Goal: Complete application form

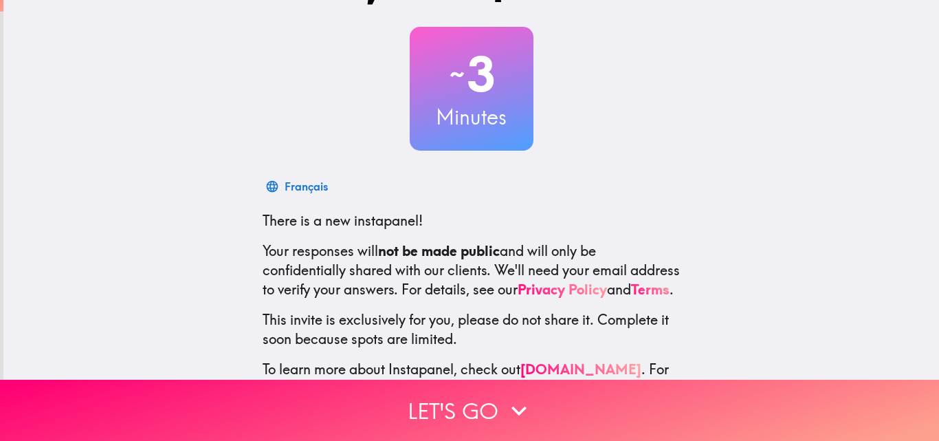
scroll to position [131, 0]
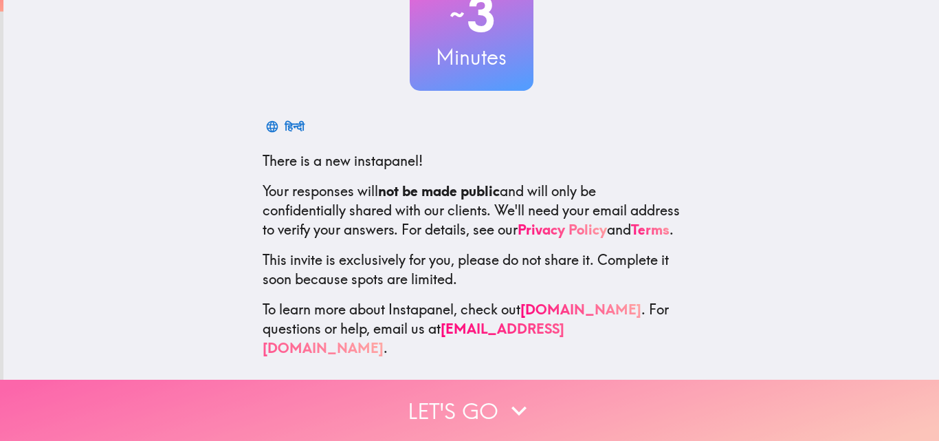
click at [505, 403] on icon "button" at bounding box center [519, 410] width 30 height 30
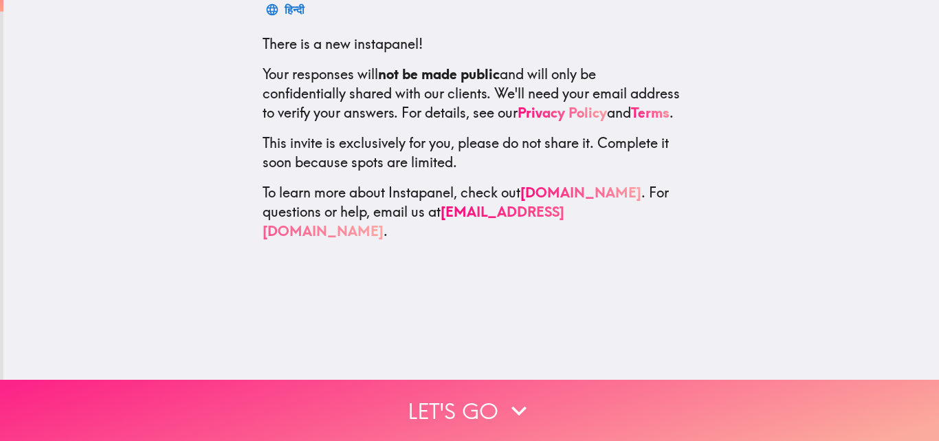
scroll to position [0, 0]
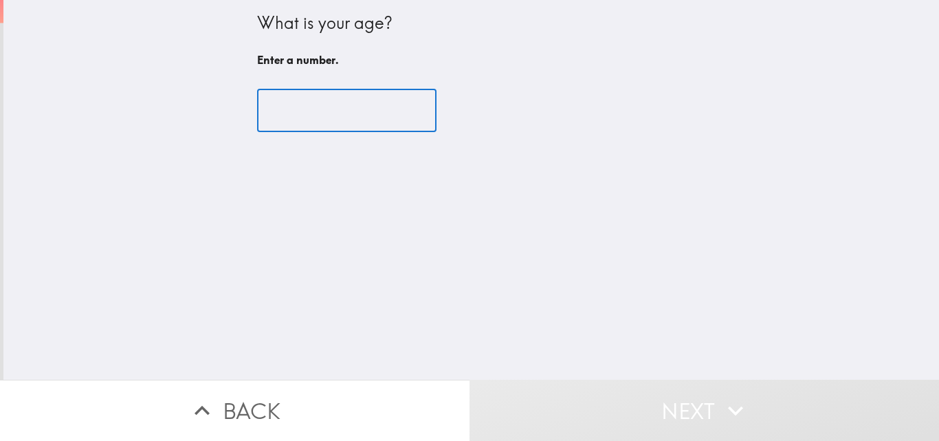
click at [327, 115] on input "number" at bounding box center [346, 110] width 179 height 43
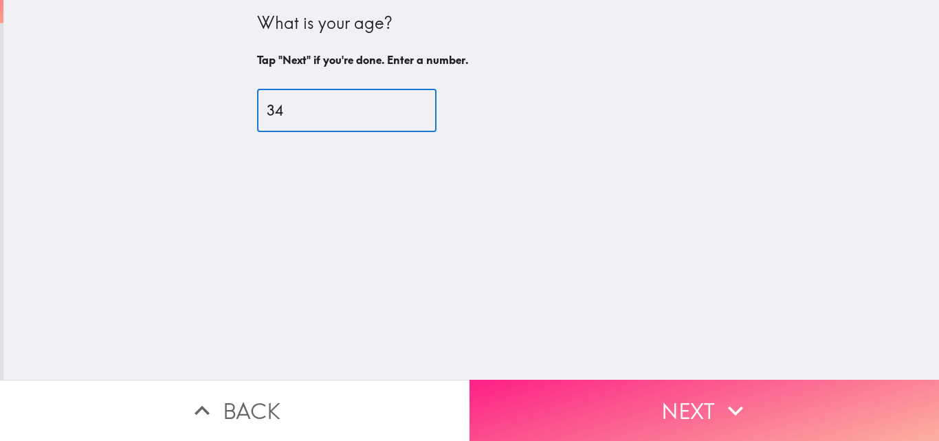
type input "34"
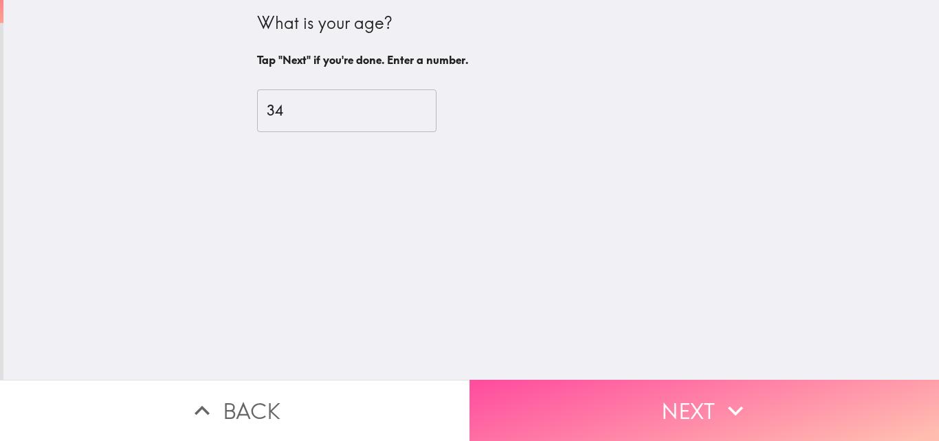
click at [558, 407] on button "Next" at bounding box center [705, 410] width 470 height 61
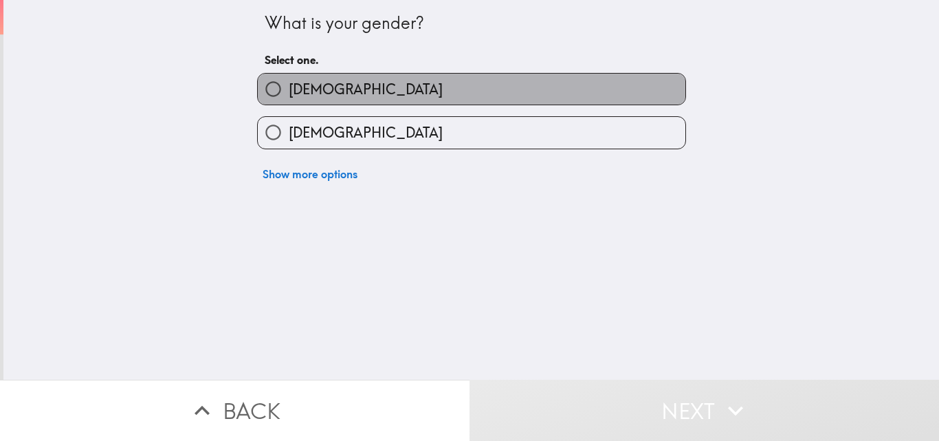
click at [289, 85] on span "[DEMOGRAPHIC_DATA]" at bounding box center [366, 89] width 154 height 19
click at [286, 85] on input "[DEMOGRAPHIC_DATA]" at bounding box center [273, 89] width 31 height 31
radio input "true"
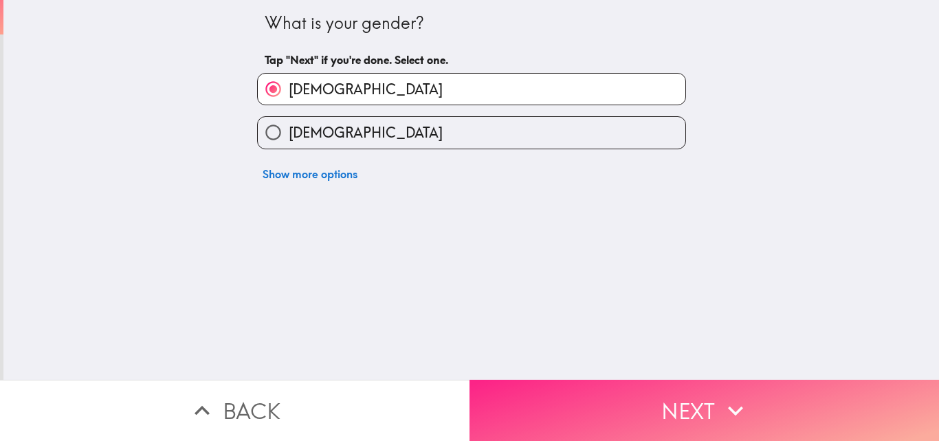
click at [615, 385] on button "Next" at bounding box center [705, 410] width 470 height 61
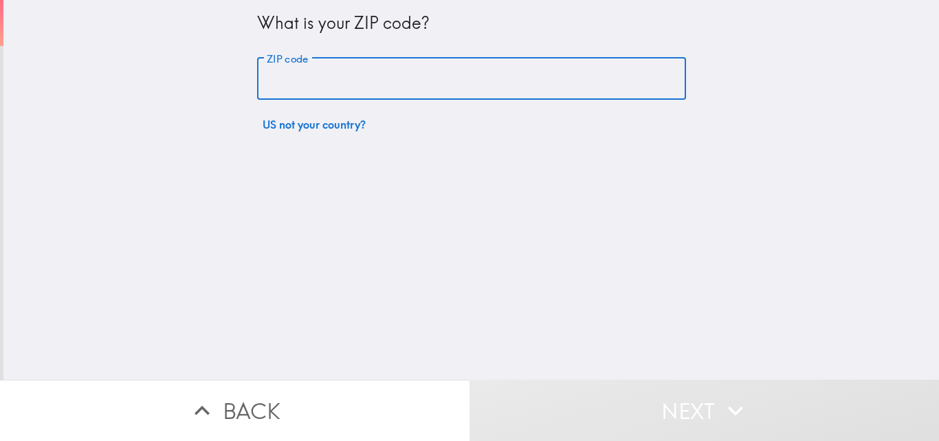
click at [397, 70] on input "ZIP code" at bounding box center [471, 79] width 429 height 43
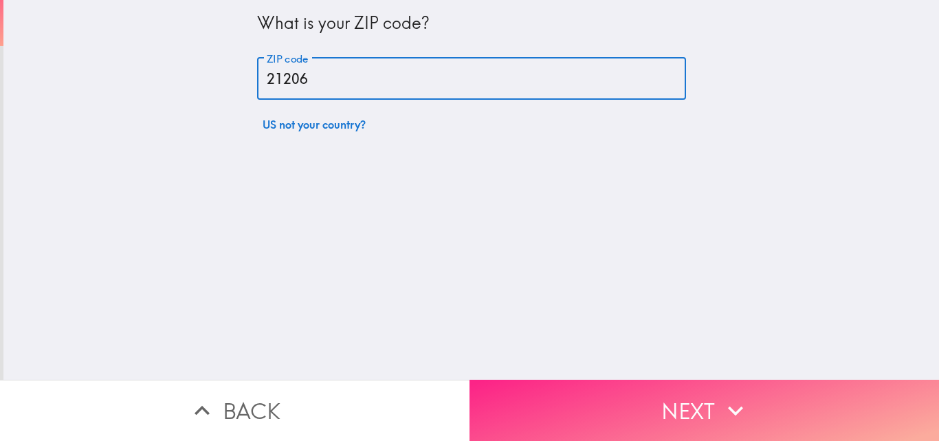
type input "21206"
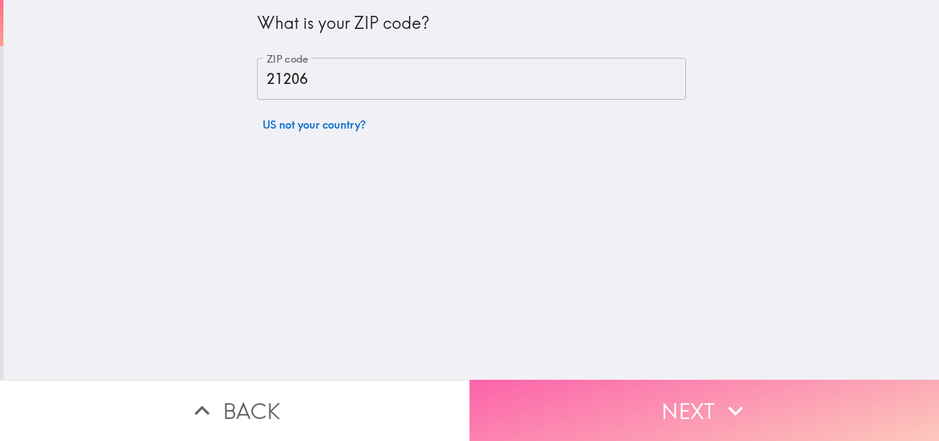
click at [587, 396] on button "Next" at bounding box center [705, 410] width 470 height 61
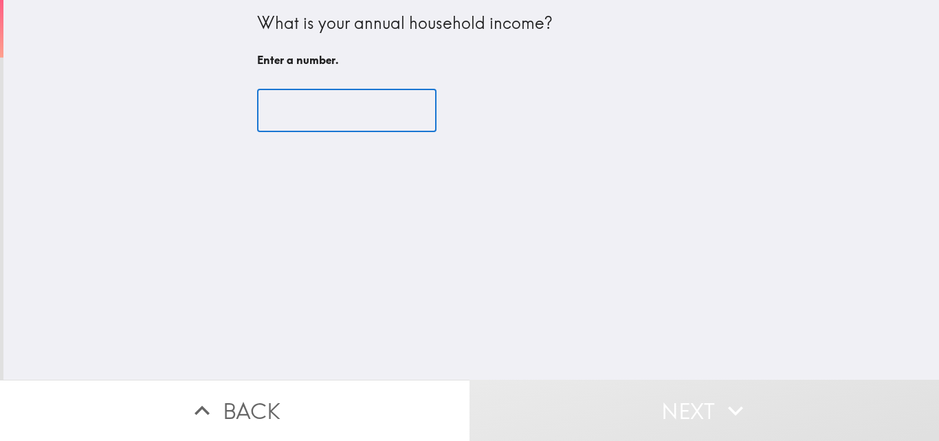
click at [336, 114] on input "number" at bounding box center [346, 110] width 179 height 43
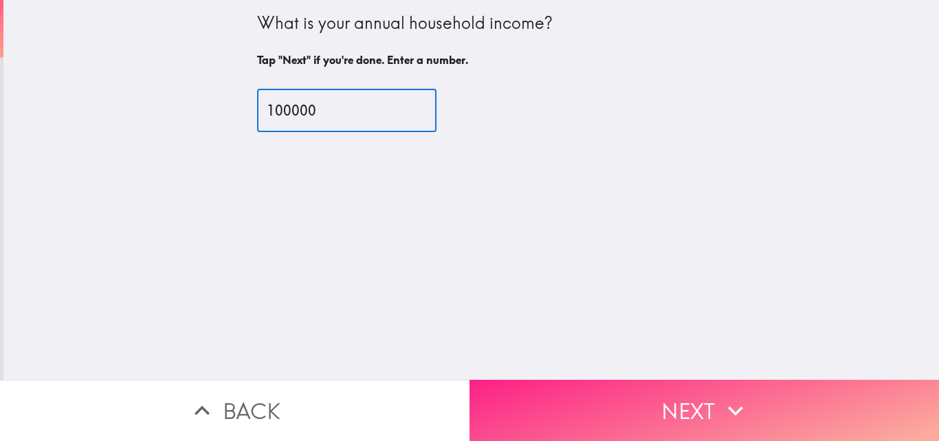
type input "100000"
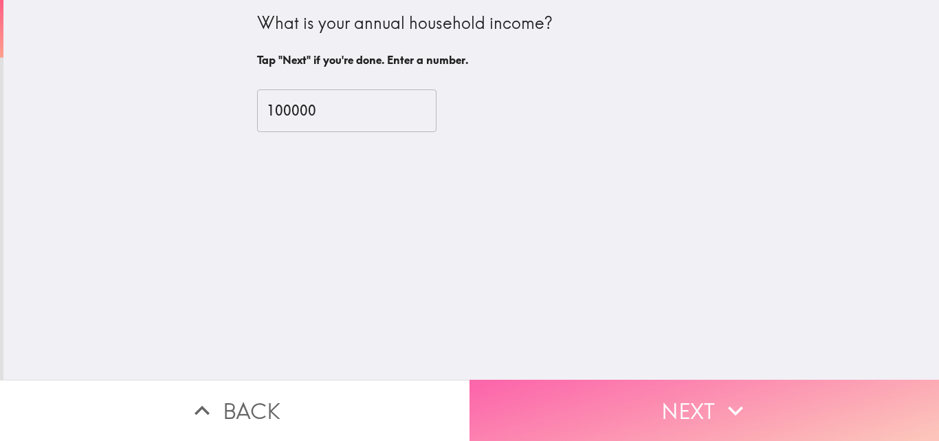
click at [542, 417] on button "Next" at bounding box center [705, 410] width 470 height 61
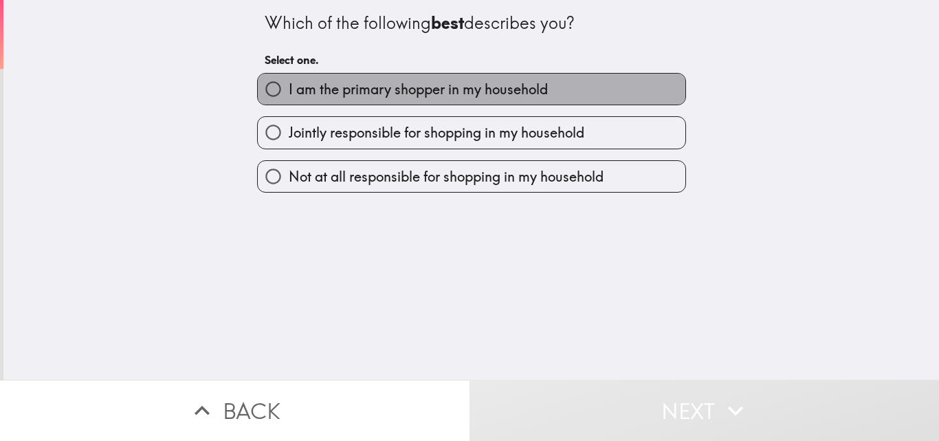
click at [323, 97] on span "I am the primary shopper in my household" at bounding box center [418, 89] width 259 height 19
click at [289, 97] on input "I am the primary shopper in my household" at bounding box center [273, 89] width 31 height 31
radio input "true"
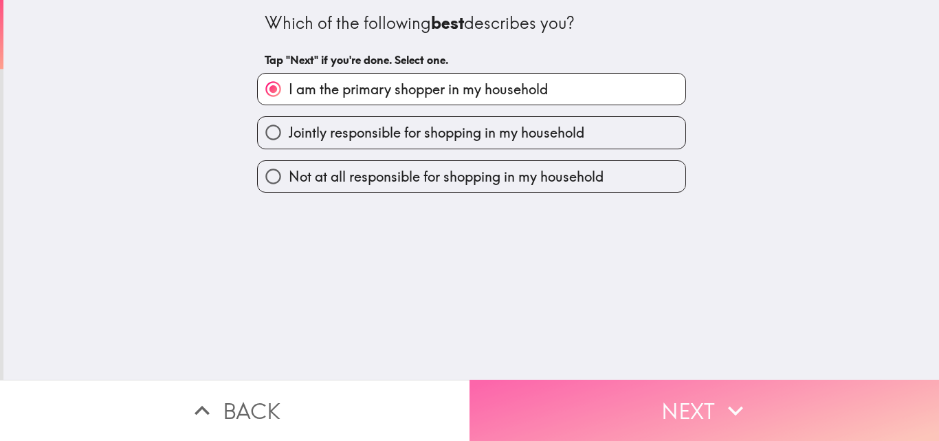
click at [562, 392] on button "Next" at bounding box center [705, 410] width 470 height 61
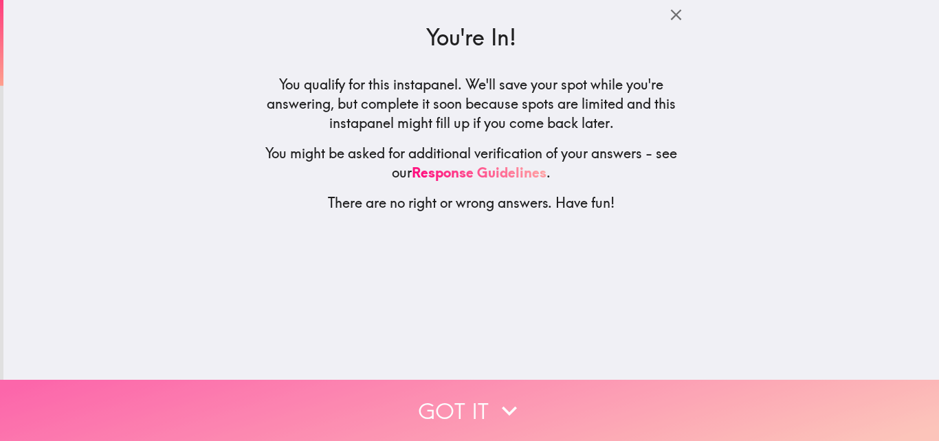
click at [562, 392] on button "Got it" at bounding box center [469, 410] width 939 height 61
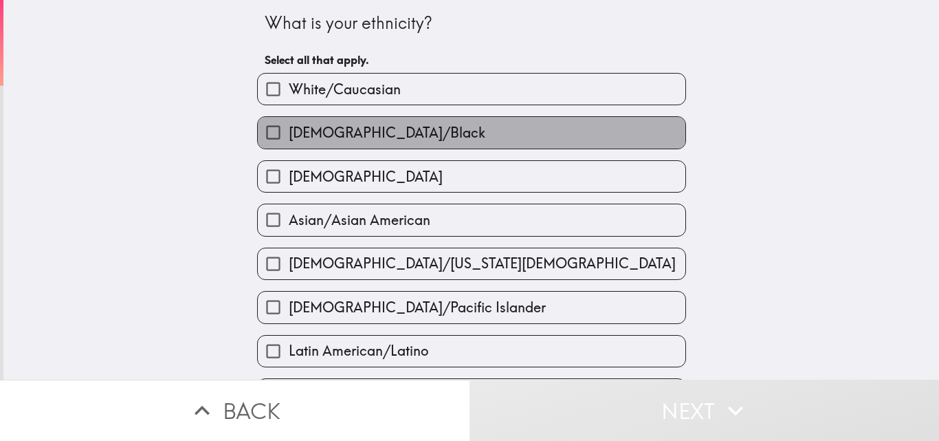
click at [377, 122] on label "[DEMOGRAPHIC_DATA]/Black" at bounding box center [472, 132] width 428 height 31
click at [289, 122] on input "[DEMOGRAPHIC_DATA]/Black" at bounding box center [273, 132] width 31 height 31
checkbox input "true"
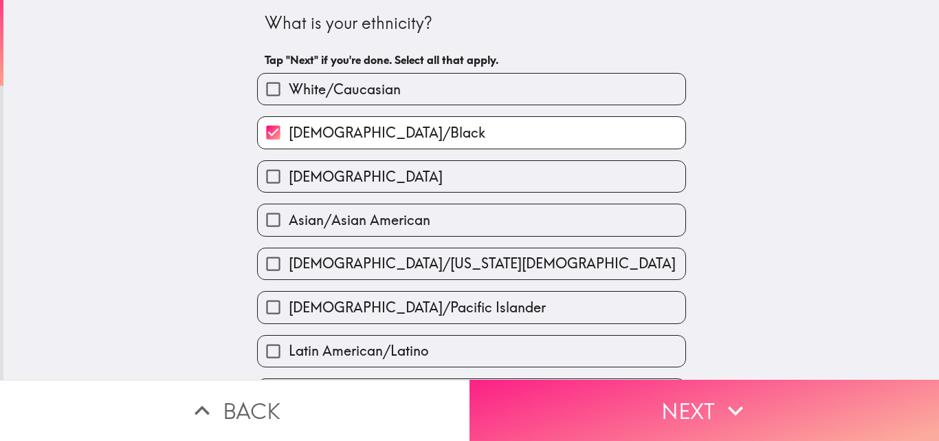
click at [618, 400] on button "Next" at bounding box center [705, 410] width 470 height 61
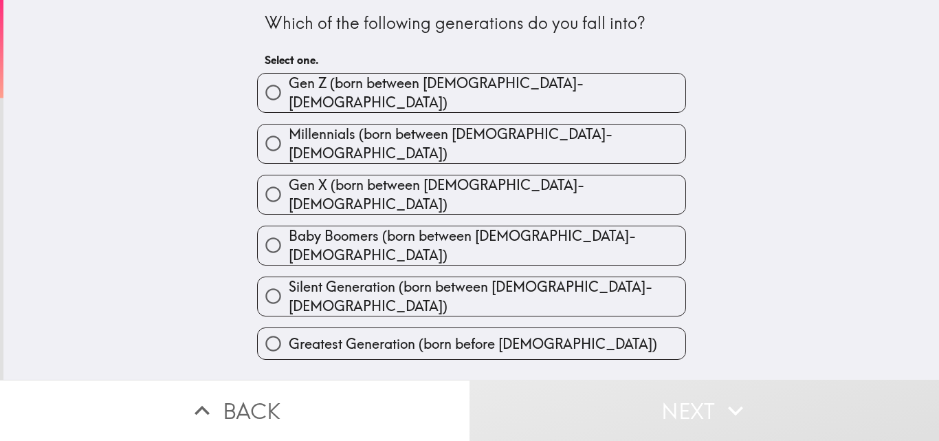
click at [277, 138] on input "Millennials (born between [DEMOGRAPHIC_DATA]-[DEMOGRAPHIC_DATA])" at bounding box center [273, 143] width 31 height 31
radio input "true"
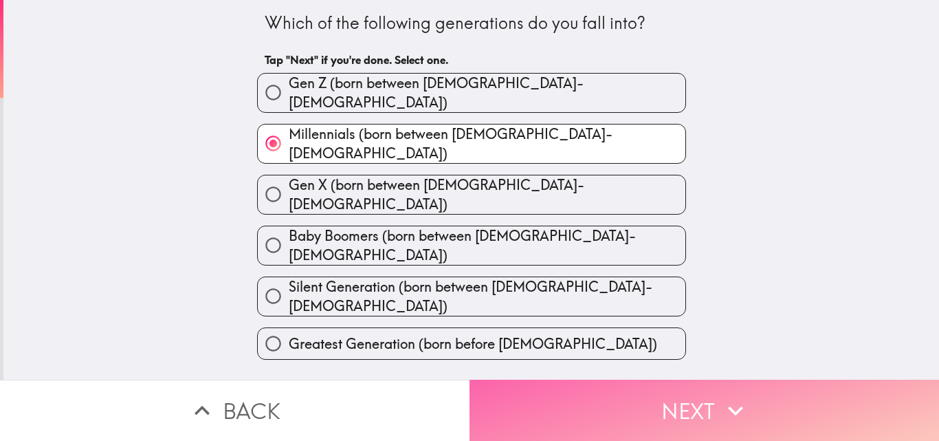
click at [556, 401] on button "Next" at bounding box center [705, 410] width 470 height 61
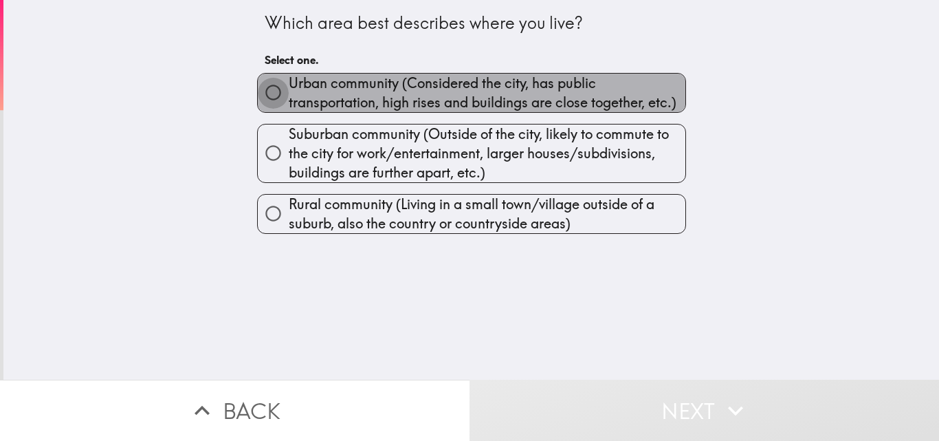
click at [258, 98] on input "Urban community (Considered the city, has public transportation, high rises and…" at bounding box center [273, 92] width 31 height 31
radio input "true"
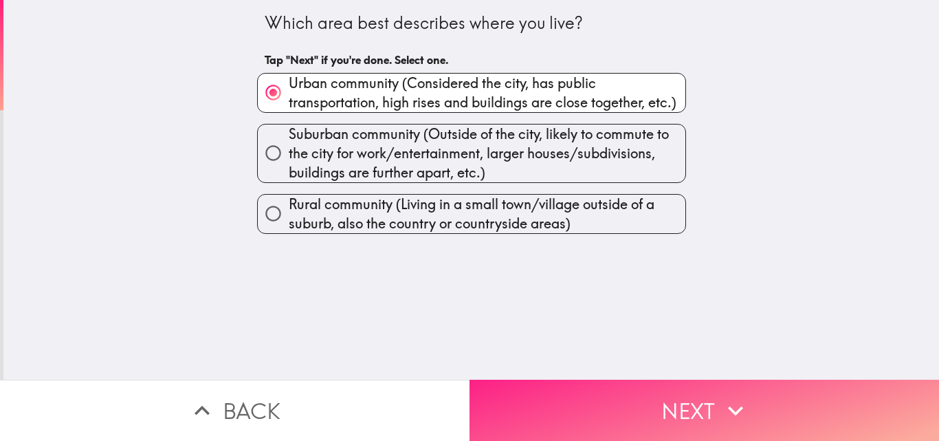
click at [600, 406] on button "Next" at bounding box center [705, 410] width 470 height 61
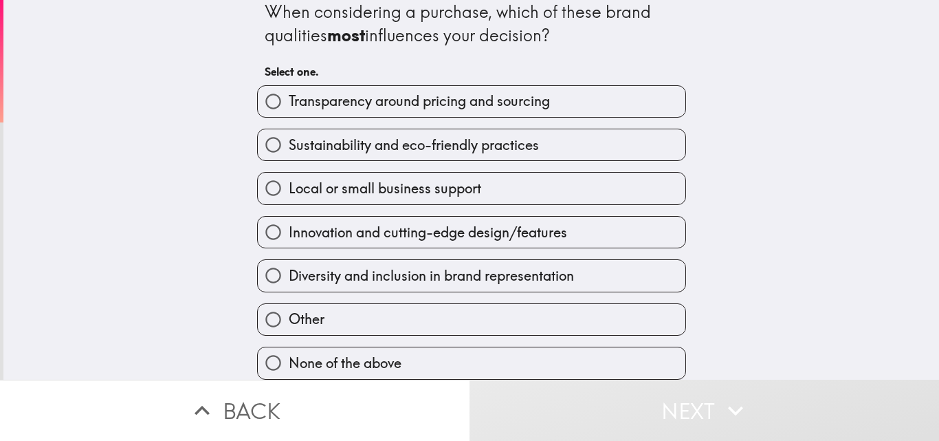
scroll to position [21, 0]
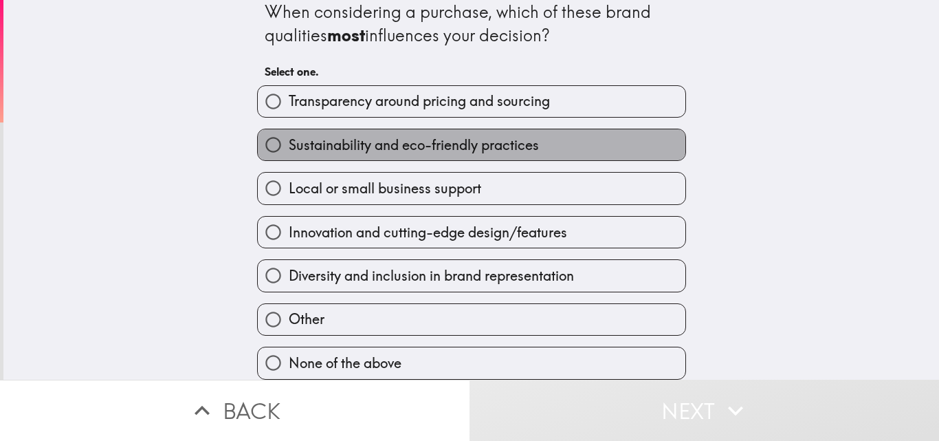
click at [289, 136] on span "Sustainability and eco-friendly practices" at bounding box center [414, 144] width 250 height 19
click at [278, 136] on input "Sustainability and eco-friendly practices" at bounding box center [273, 144] width 31 height 31
radio input "true"
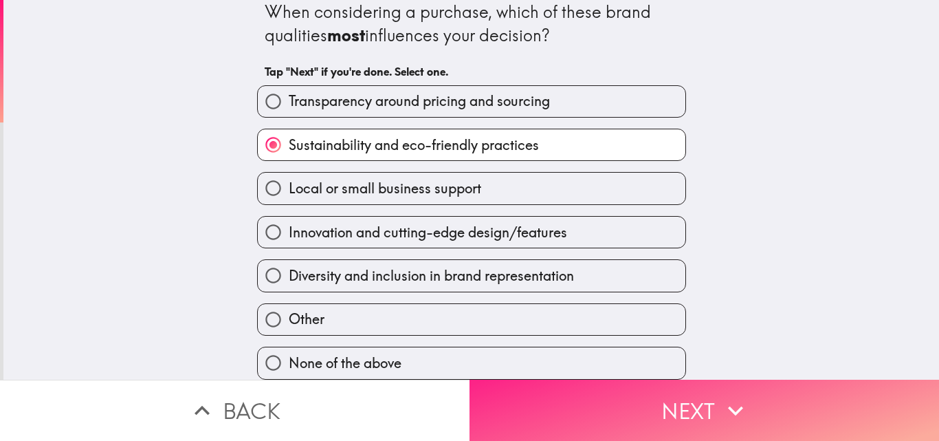
click at [516, 384] on button "Next" at bounding box center [705, 410] width 470 height 61
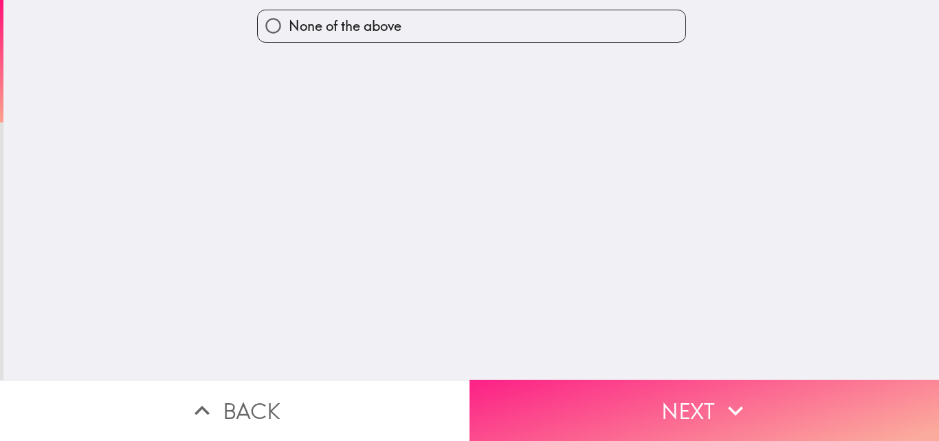
scroll to position [0, 0]
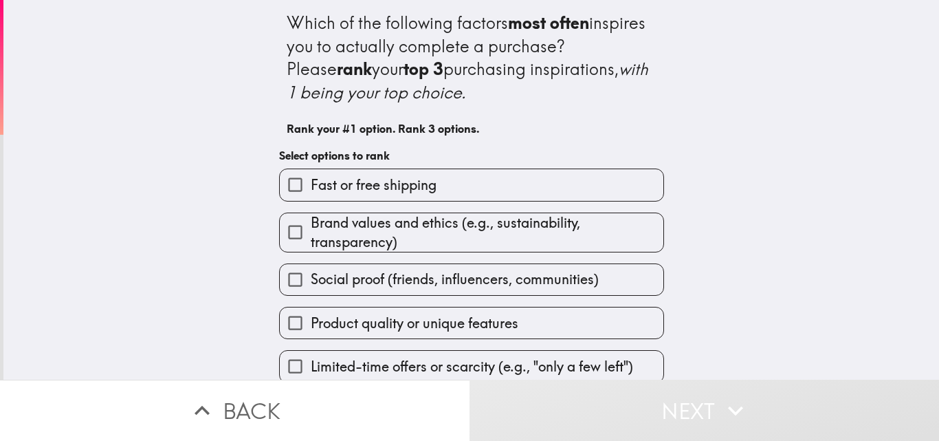
click at [356, 223] on span "Brand values and ethics (e.g., sustainability, transparency)" at bounding box center [487, 232] width 353 height 39
click at [311, 223] on input "Brand values and ethics (e.g., sustainability, transparency)" at bounding box center [295, 232] width 31 height 31
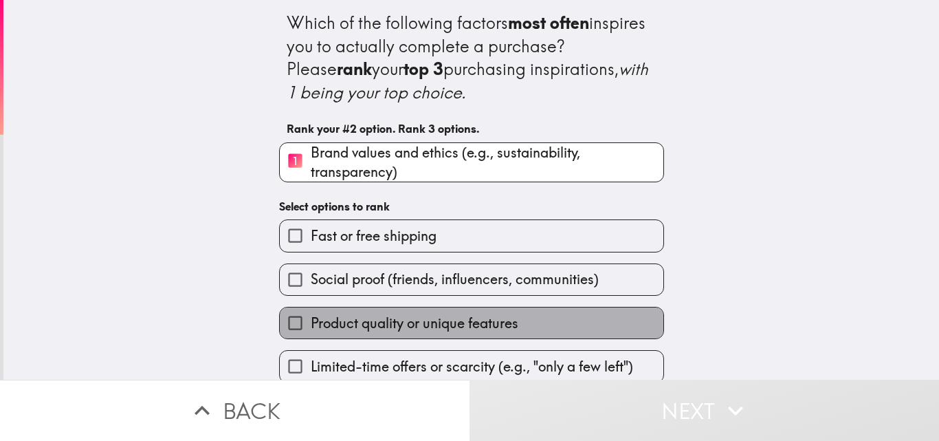
click at [347, 331] on span "Product quality or unique features" at bounding box center [415, 323] width 208 height 19
click at [311, 331] on input "Product quality or unique features" at bounding box center [295, 322] width 31 height 31
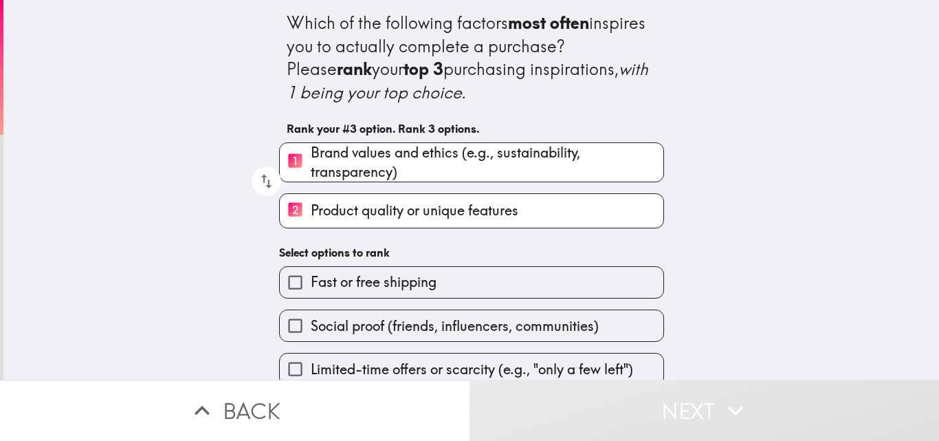
scroll to position [69, 0]
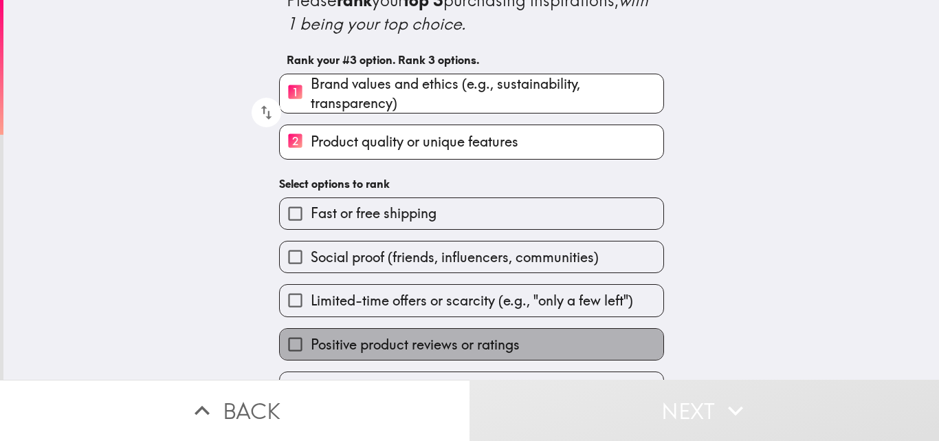
click at [358, 342] on span "Positive product reviews or ratings" at bounding box center [415, 344] width 209 height 19
click at [311, 342] on input "Positive product reviews or ratings" at bounding box center [295, 344] width 31 height 31
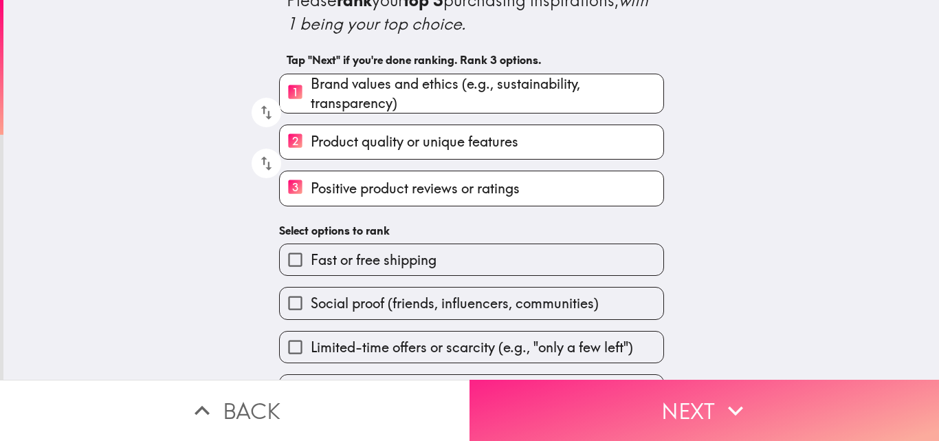
click at [493, 409] on button "Next" at bounding box center [705, 410] width 470 height 61
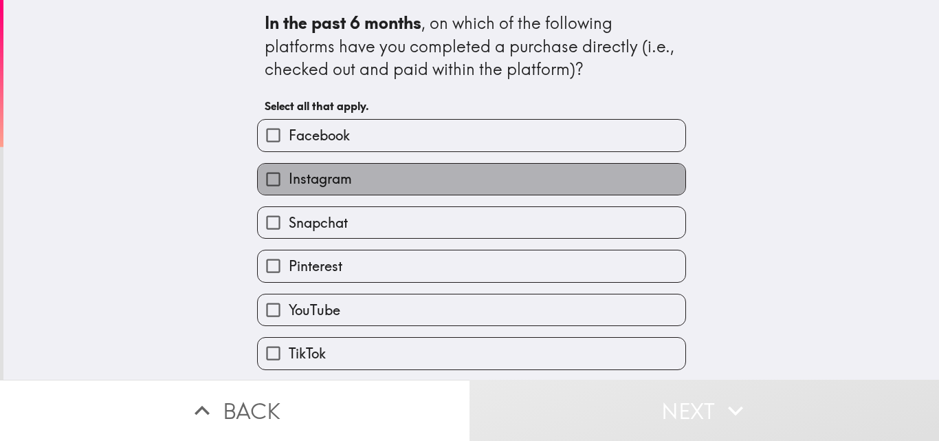
click at [384, 169] on label "Instagram" at bounding box center [472, 179] width 428 height 31
click at [289, 169] on input "Instagram" at bounding box center [273, 179] width 31 height 31
checkbox input "true"
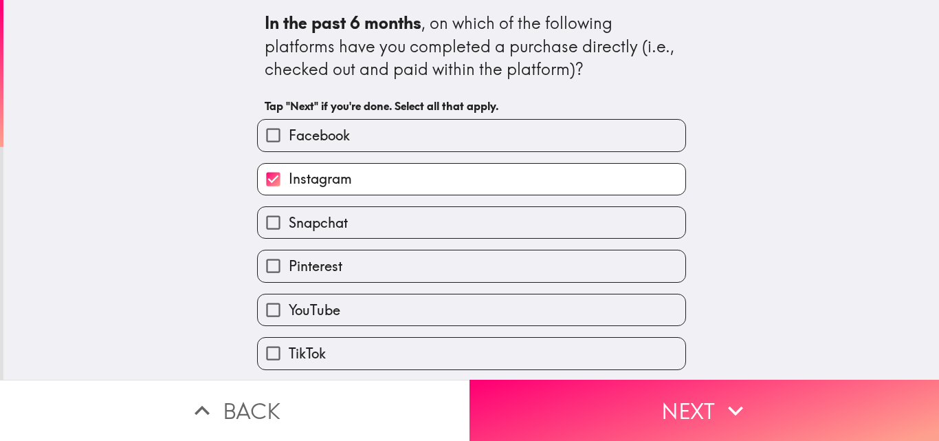
click at [365, 127] on label "Facebook" at bounding box center [472, 135] width 428 height 31
click at [289, 127] on input "Facebook" at bounding box center [273, 135] width 31 height 31
checkbox input "true"
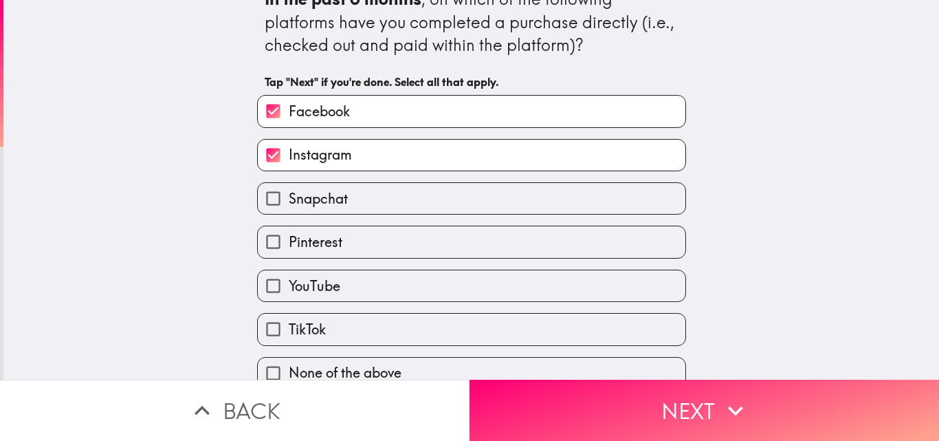
scroll to position [44, 0]
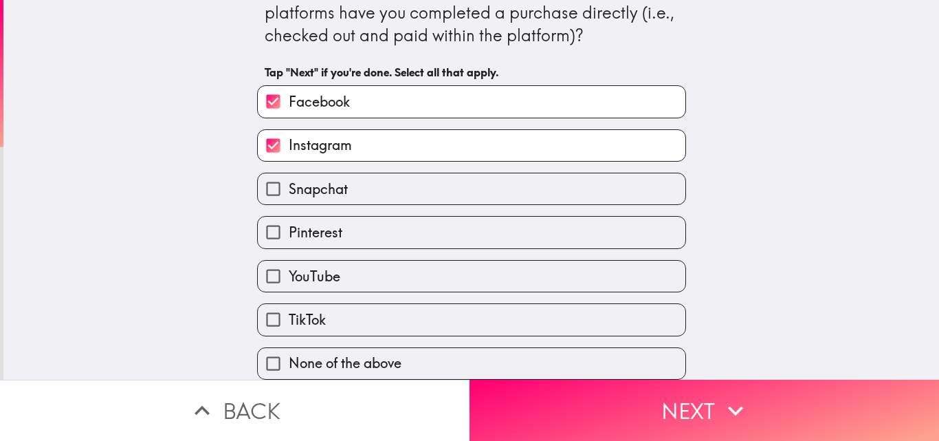
click at [526, 225] on label "Pinterest" at bounding box center [472, 232] width 428 height 31
click at [289, 225] on input "Pinterest" at bounding box center [273, 232] width 31 height 31
checkbox input "true"
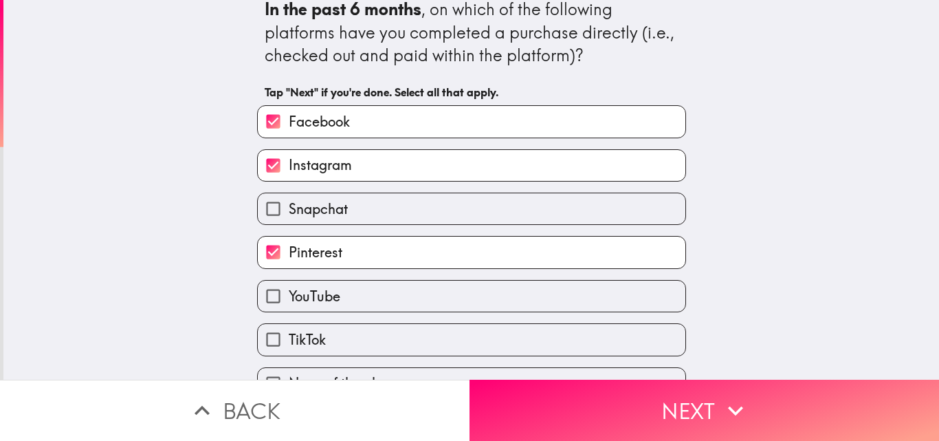
scroll to position [0, 0]
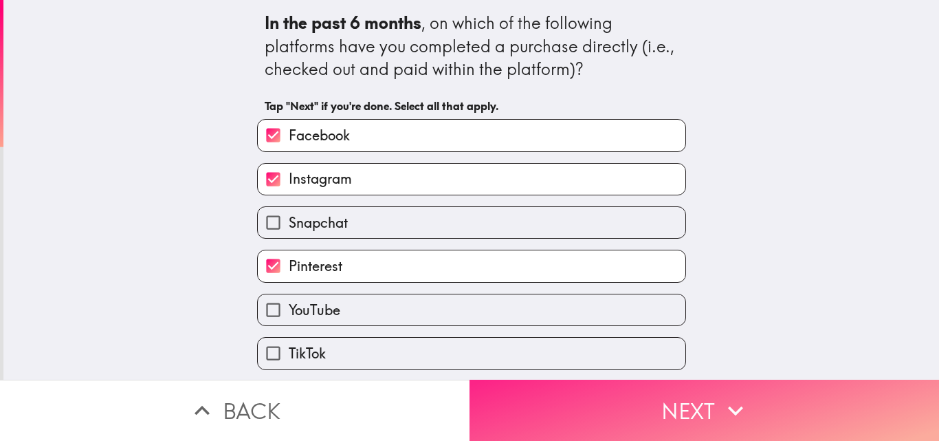
click at [580, 406] on button "Next" at bounding box center [705, 410] width 470 height 61
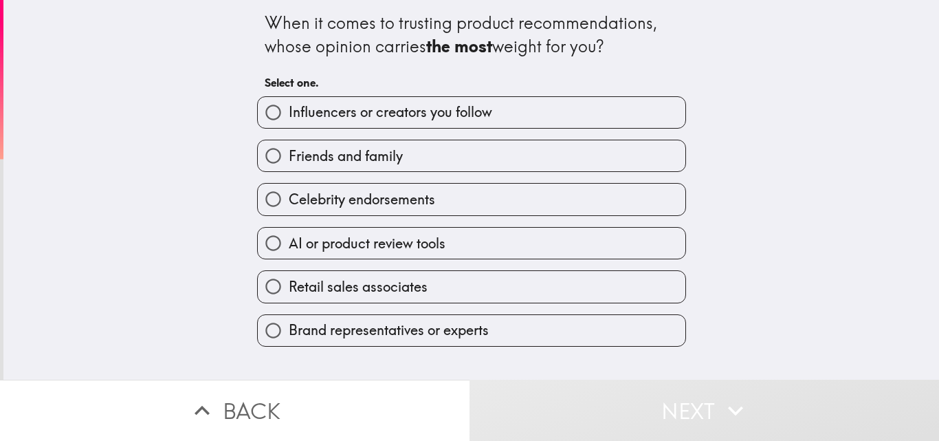
click at [380, 149] on span "Friends and family" at bounding box center [346, 155] width 114 height 19
click at [289, 149] on input "Friends and family" at bounding box center [273, 155] width 31 height 31
radio input "true"
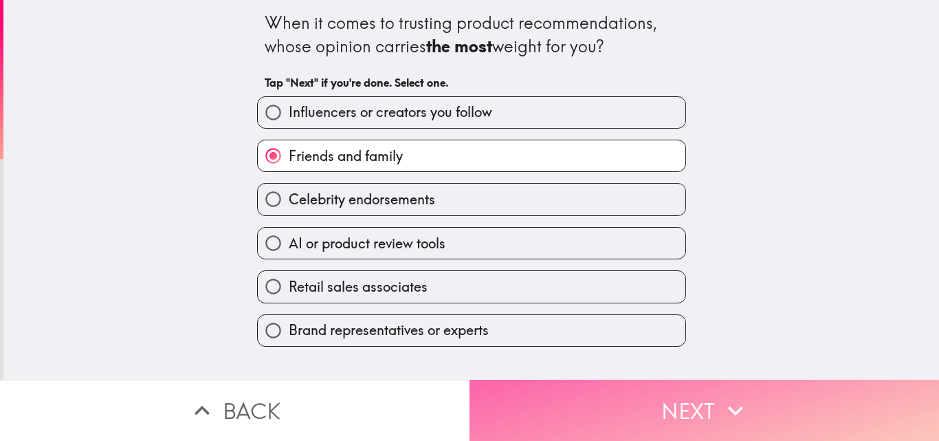
click at [561, 420] on button "Next" at bounding box center [705, 410] width 470 height 61
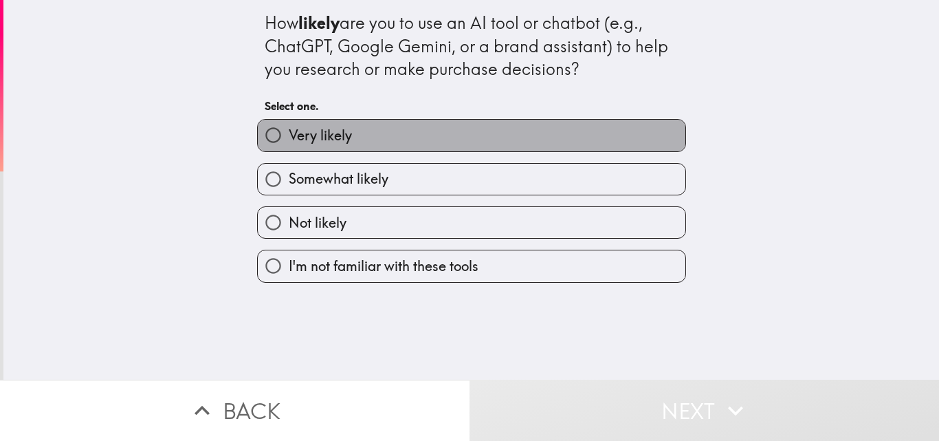
click at [429, 144] on label "Very likely" at bounding box center [472, 135] width 428 height 31
click at [289, 144] on input "Very likely" at bounding box center [273, 135] width 31 height 31
radio input "true"
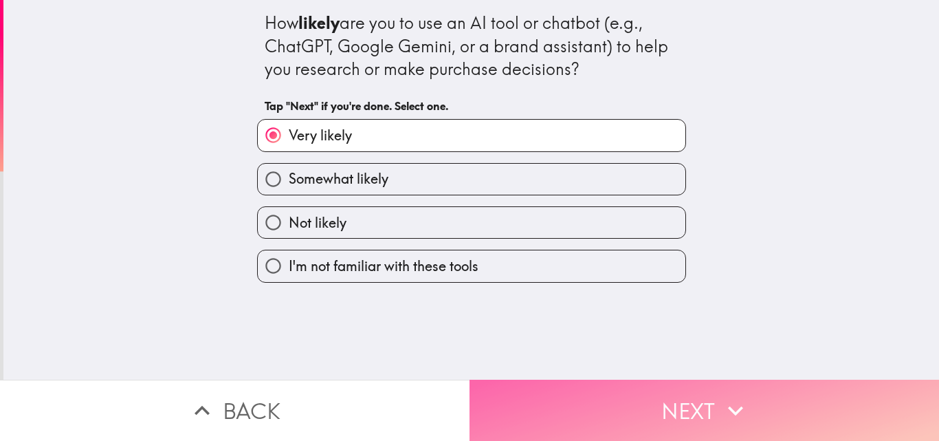
click at [615, 406] on button "Next" at bounding box center [705, 410] width 470 height 61
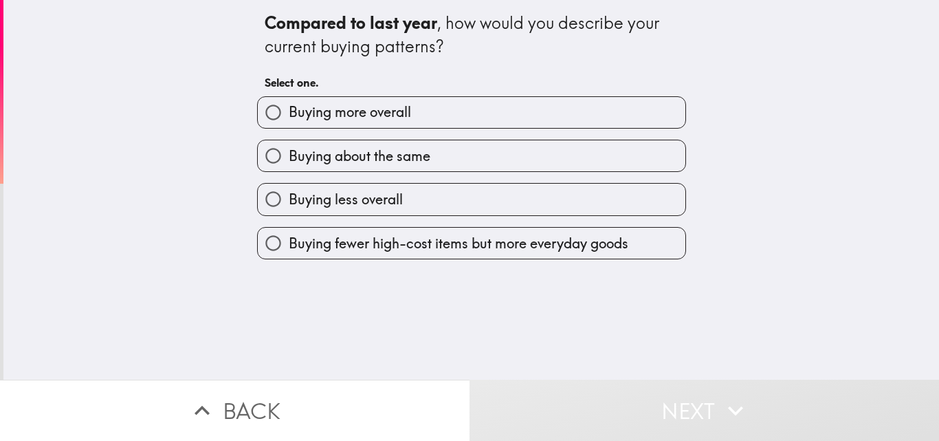
click at [439, 103] on label "Buying more overall" at bounding box center [472, 112] width 428 height 31
click at [289, 103] on input "Buying more overall" at bounding box center [273, 112] width 31 height 31
radio input "true"
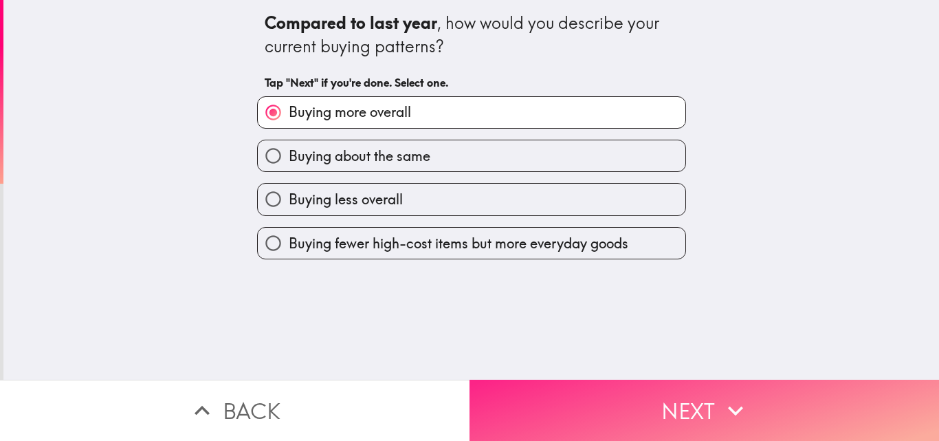
click at [547, 424] on button "Next" at bounding box center [705, 410] width 470 height 61
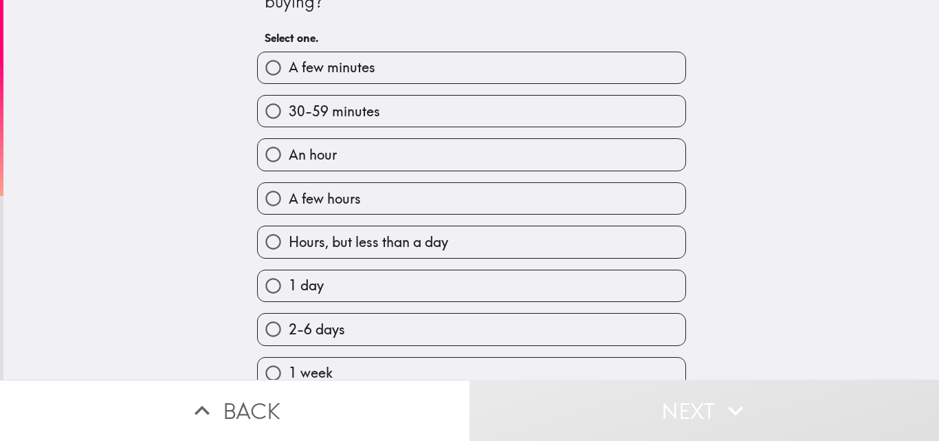
scroll to position [69, 0]
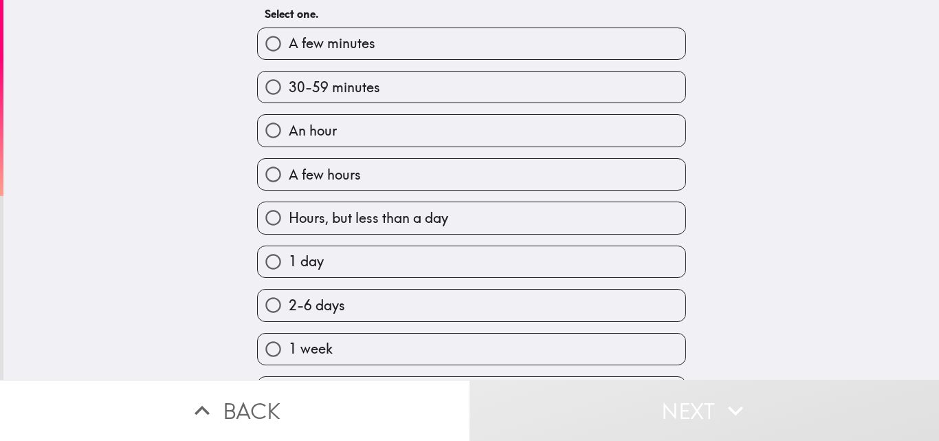
click at [316, 307] on span "2-6 days" at bounding box center [317, 305] width 56 height 19
click at [289, 307] on input "2-6 days" at bounding box center [273, 304] width 31 height 31
radio input "true"
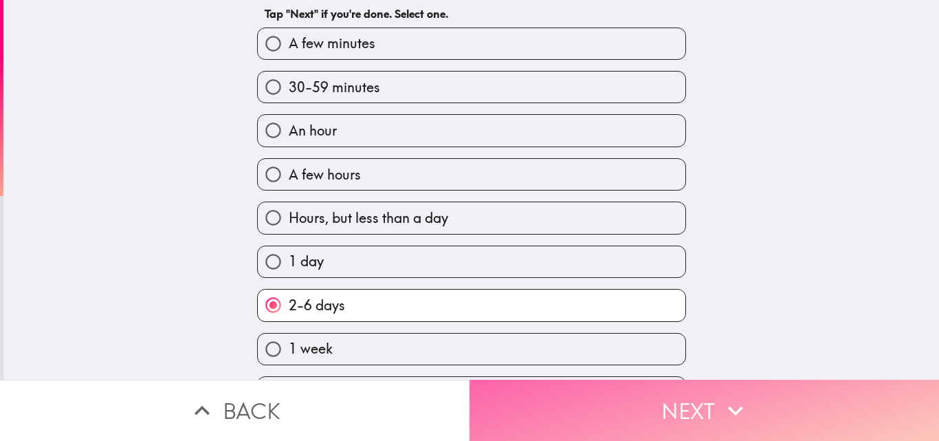
click at [525, 413] on button "Next" at bounding box center [705, 410] width 470 height 61
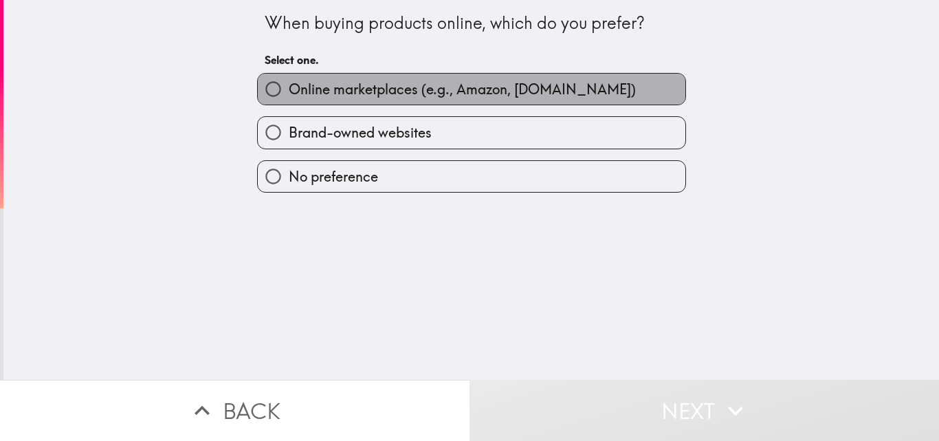
click at [427, 74] on label "Online marketplaces (e.g., Amazon, [DOMAIN_NAME])" at bounding box center [472, 89] width 428 height 31
click at [289, 74] on input "Online marketplaces (e.g., Amazon, [DOMAIN_NAME])" at bounding box center [273, 89] width 31 height 31
radio input "true"
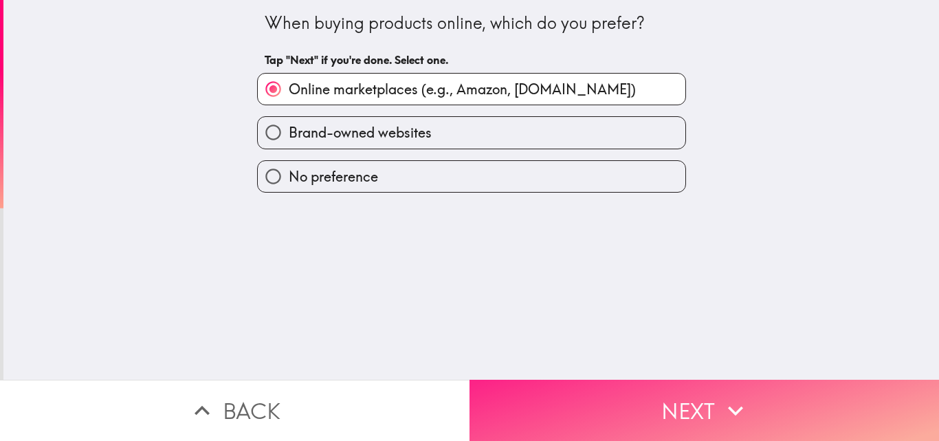
click at [560, 416] on button "Next" at bounding box center [705, 410] width 470 height 61
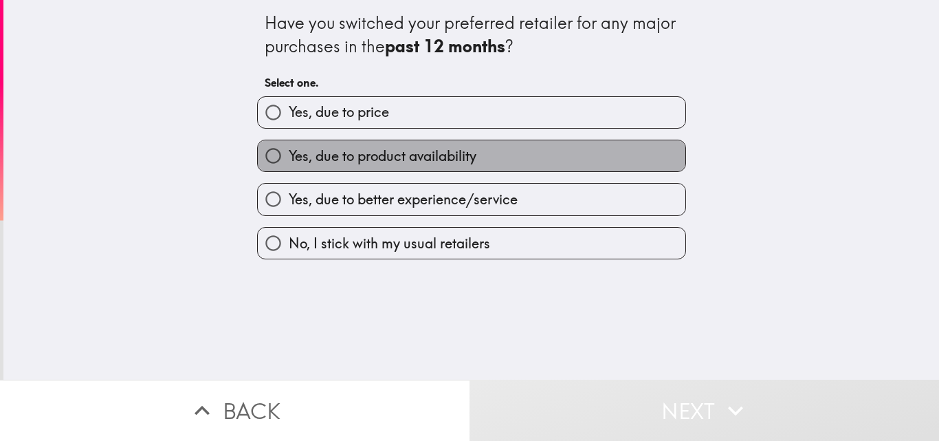
click at [305, 151] on span "Yes, due to product availability" at bounding box center [383, 155] width 188 height 19
click at [289, 151] on input "Yes, due to product availability" at bounding box center [273, 155] width 31 height 31
radio input "true"
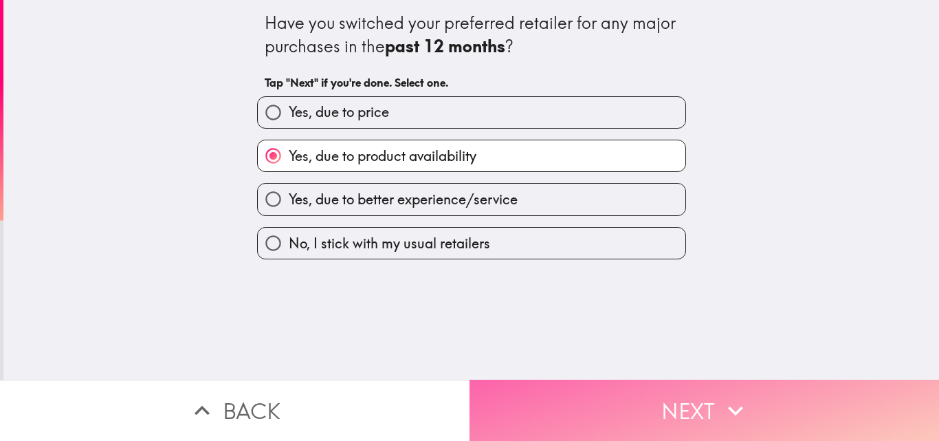
click at [578, 413] on button "Next" at bounding box center [705, 410] width 470 height 61
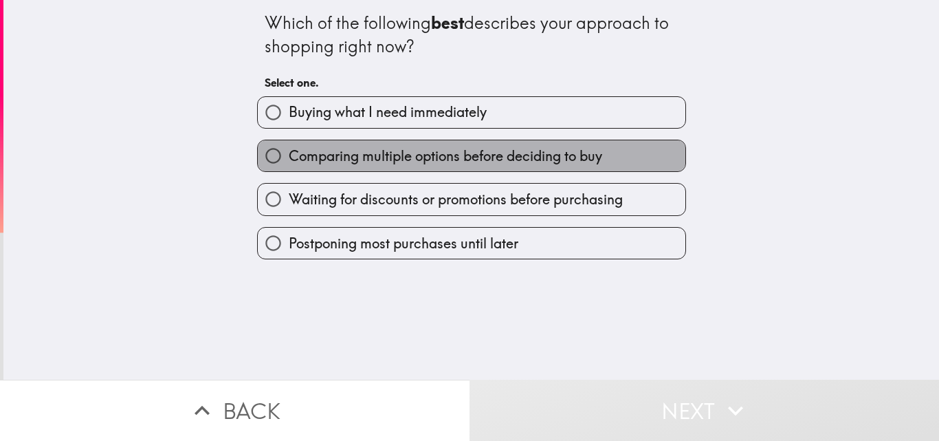
click at [395, 157] on span "Comparing multiple options before deciding to buy" at bounding box center [446, 155] width 314 height 19
click at [289, 157] on input "Comparing multiple options before deciding to buy" at bounding box center [273, 155] width 31 height 31
radio input "true"
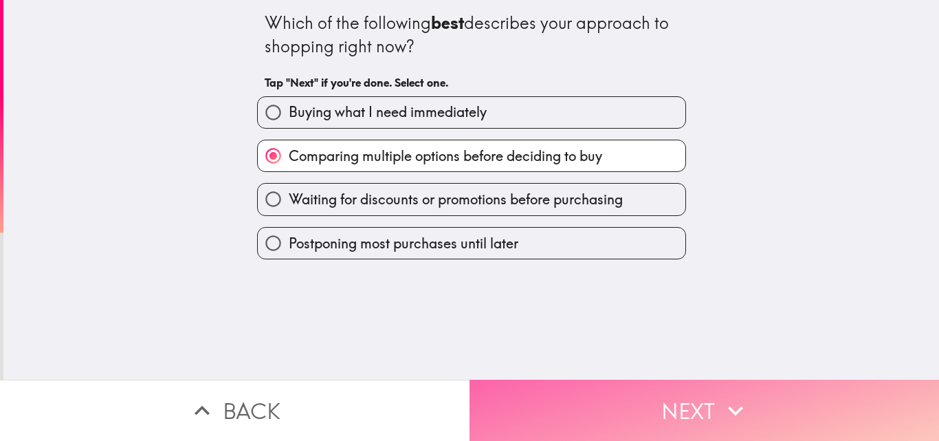
click at [540, 396] on button "Next" at bounding box center [705, 410] width 470 height 61
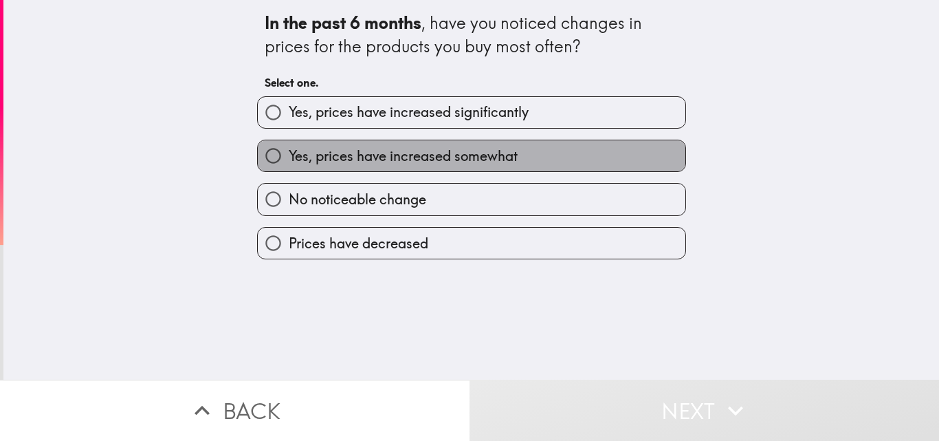
click at [407, 160] on span "Yes, prices have increased somewhat" at bounding box center [403, 155] width 229 height 19
click at [289, 160] on input "Yes, prices have increased somewhat" at bounding box center [273, 155] width 31 height 31
radio input "true"
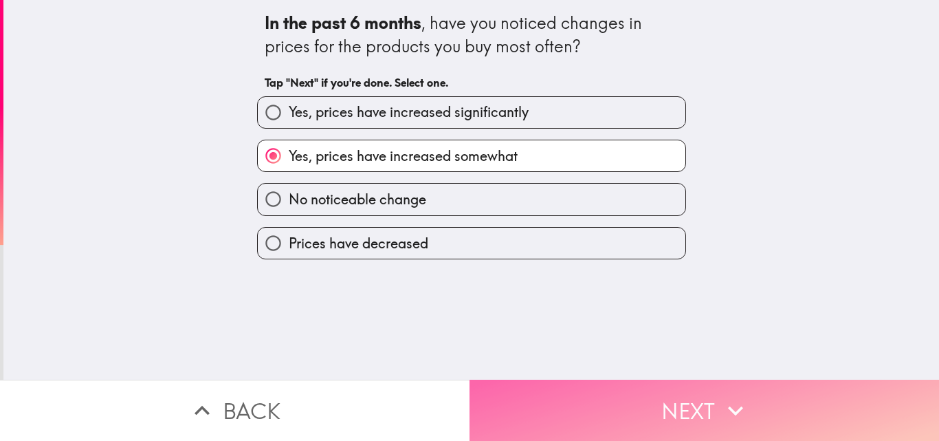
click at [543, 404] on button "Next" at bounding box center [705, 410] width 470 height 61
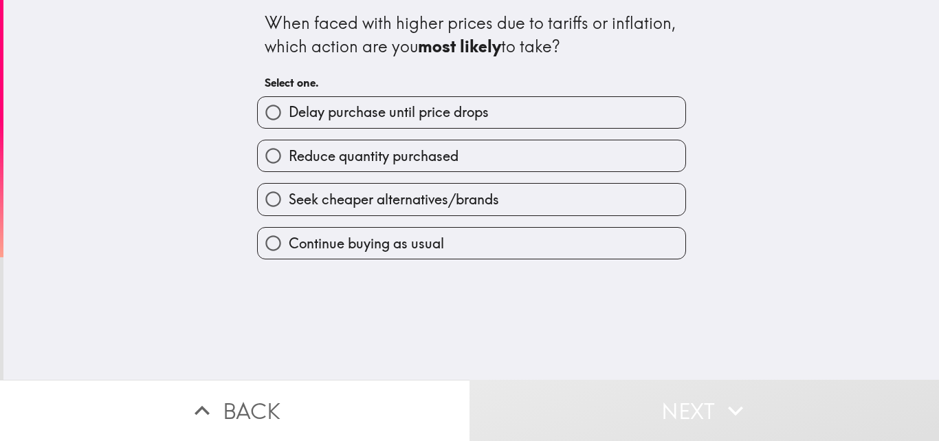
click at [395, 152] on span "Reduce quantity purchased" at bounding box center [374, 155] width 170 height 19
click at [289, 152] on input "Reduce quantity purchased" at bounding box center [273, 155] width 31 height 31
radio input "true"
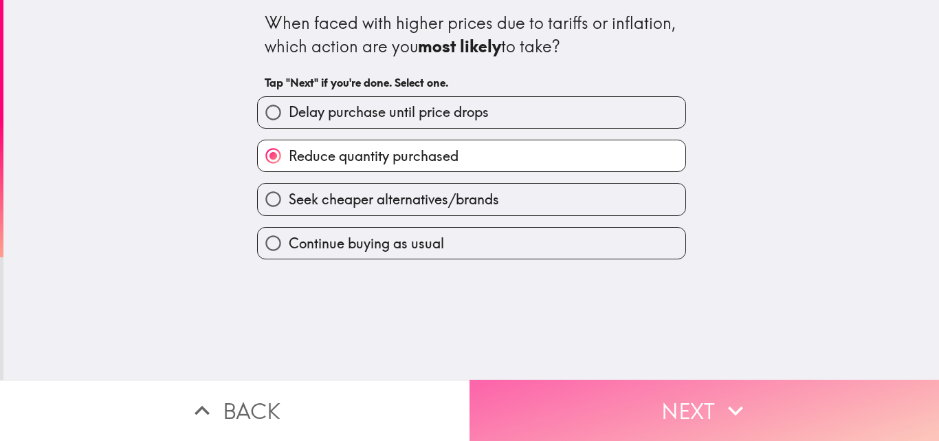
click at [553, 380] on button "Next" at bounding box center [705, 410] width 470 height 61
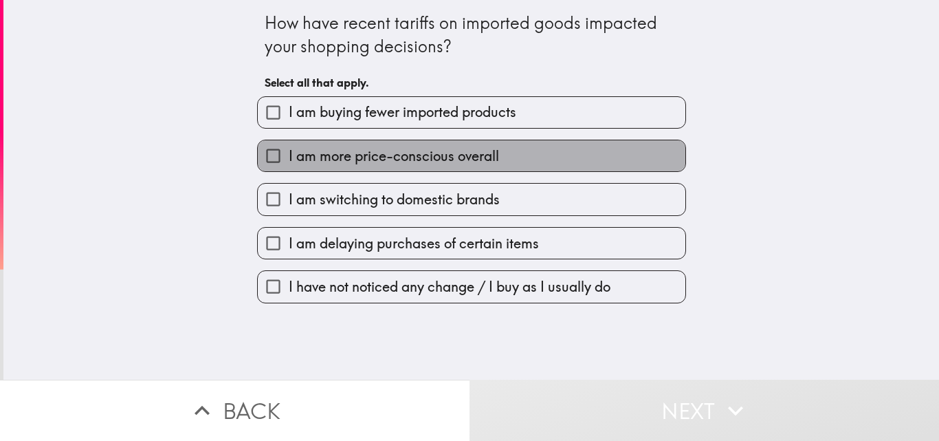
click at [366, 154] on span "I am more price-conscious overall" at bounding box center [394, 155] width 210 height 19
click at [289, 154] on input "I am more price-conscious overall" at bounding box center [273, 155] width 31 height 31
checkbox input "true"
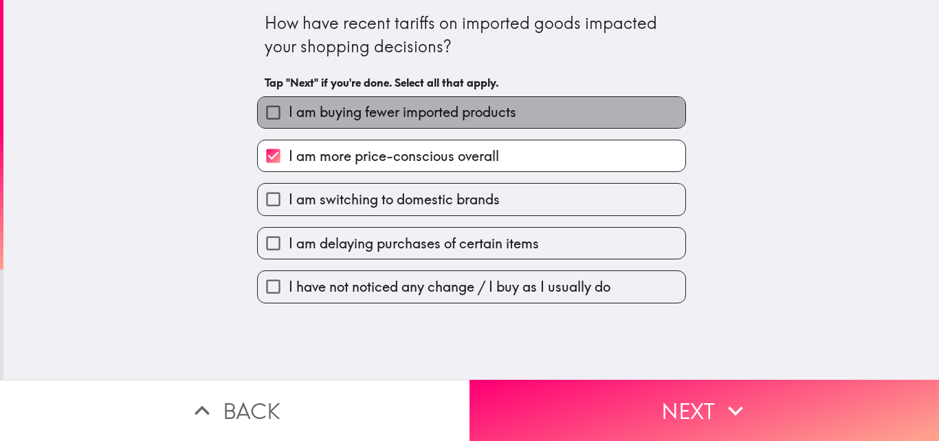
click at [387, 107] on span "I am buying fewer imported products" at bounding box center [403, 111] width 228 height 19
click at [289, 107] on input "I am buying fewer imported products" at bounding box center [273, 112] width 31 height 31
checkbox input "true"
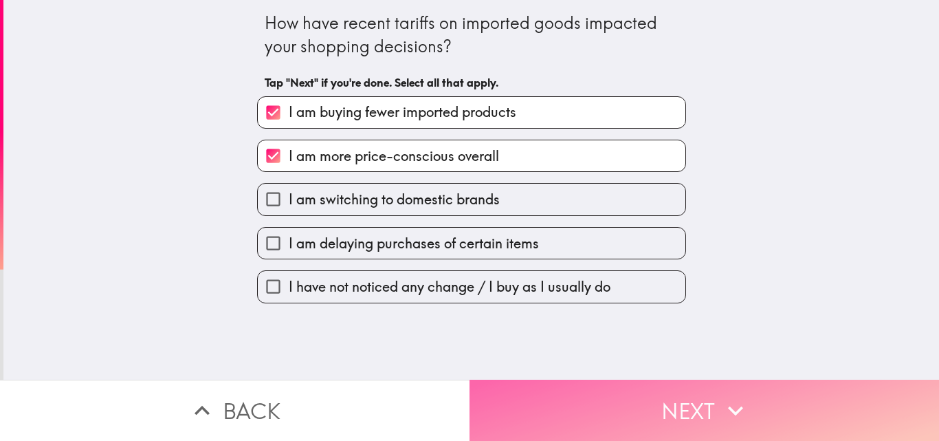
click at [569, 399] on button "Next" at bounding box center [705, 410] width 470 height 61
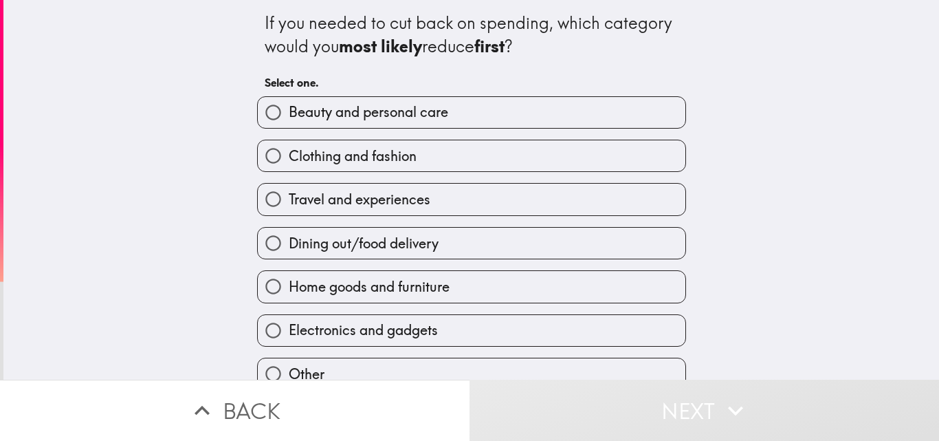
click at [349, 199] on span "Travel and experiences" at bounding box center [360, 199] width 142 height 19
click at [289, 199] on input "Travel and experiences" at bounding box center [273, 199] width 31 height 31
radio input "true"
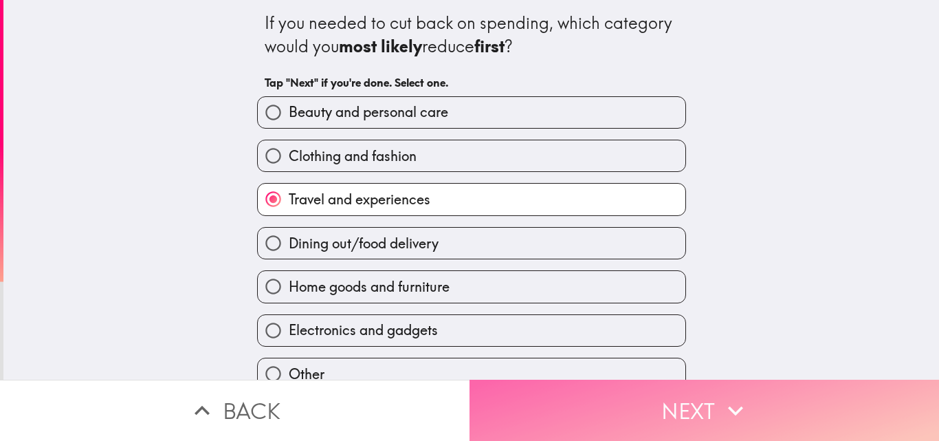
click at [569, 411] on button "Next" at bounding box center [705, 410] width 470 height 61
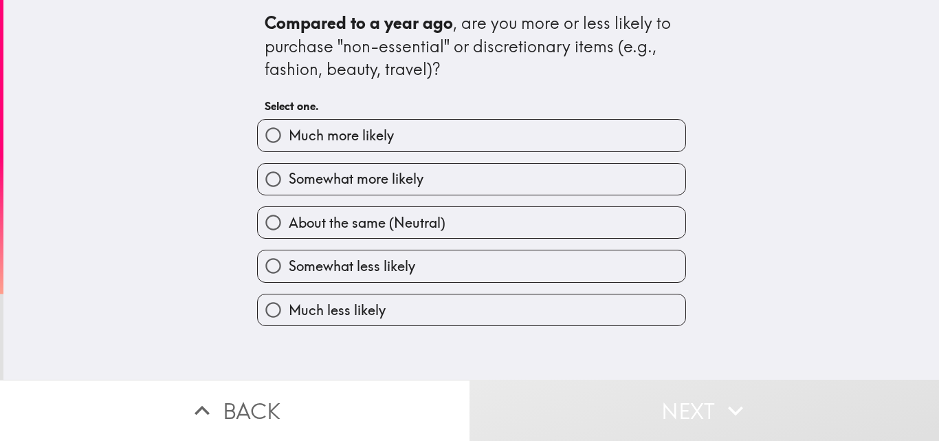
click at [435, 186] on label "Somewhat more likely" at bounding box center [472, 179] width 428 height 31
click at [289, 186] on input "Somewhat more likely" at bounding box center [273, 179] width 31 height 31
radio input "true"
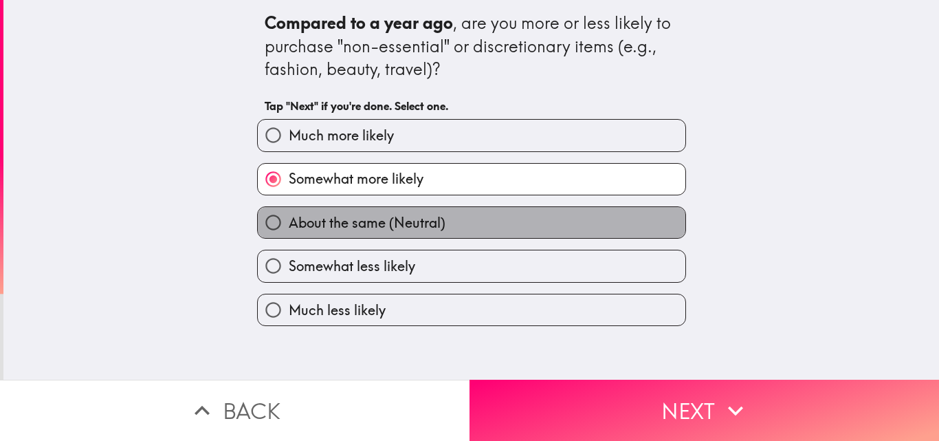
click at [552, 228] on label "About the same (Neutral)" at bounding box center [472, 222] width 428 height 31
click at [289, 228] on input "About the same (Neutral)" at bounding box center [273, 222] width 31 height 31
radio input "true"
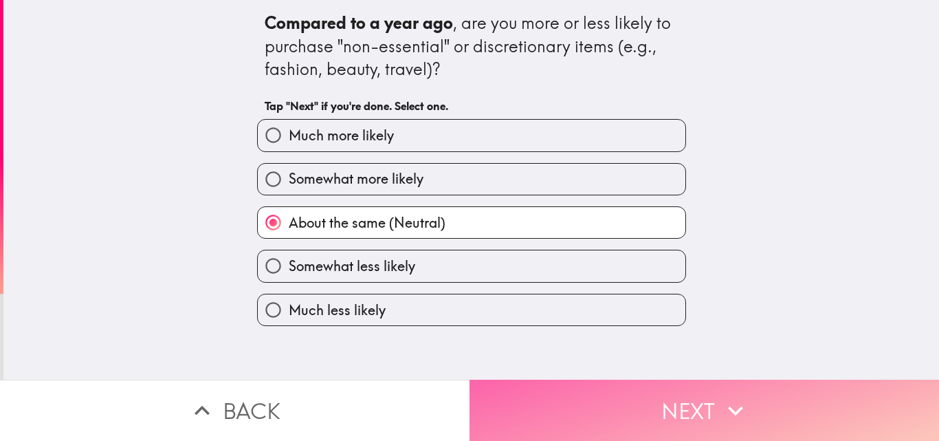
click at [617, 415] on button "Next" at bounding box center [705, 410] width 470 height 61
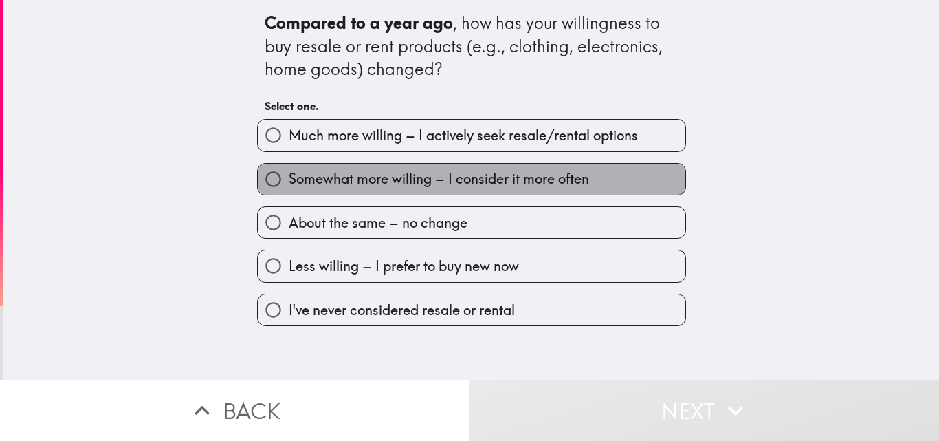
click at [501, 175] on span "Somewhat more willing – I consider it more often" at bounding box center [439, 178] width 300 height 19
click at [289, 175] on input "Somewhat more willing – I consider it more often" at bounding box center [273, 179] width 31 height 31
radio input "true"
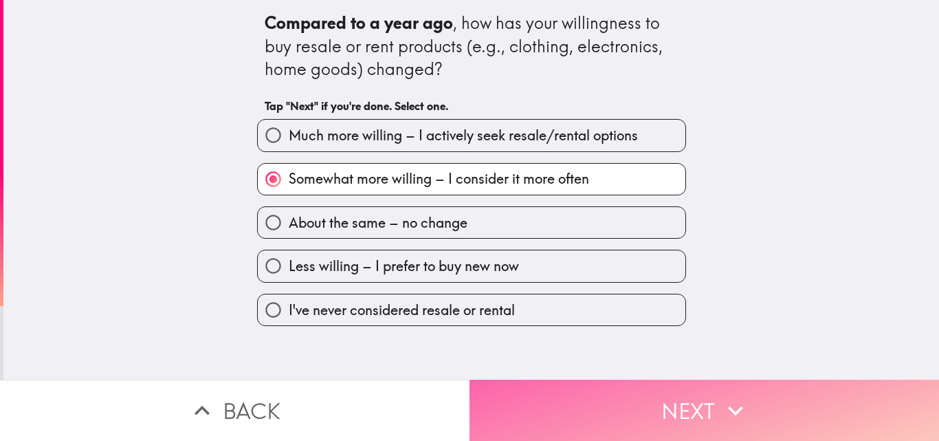
click at [657, 400] on button "Next" at bounding box center [705, 410] width 470 height 61
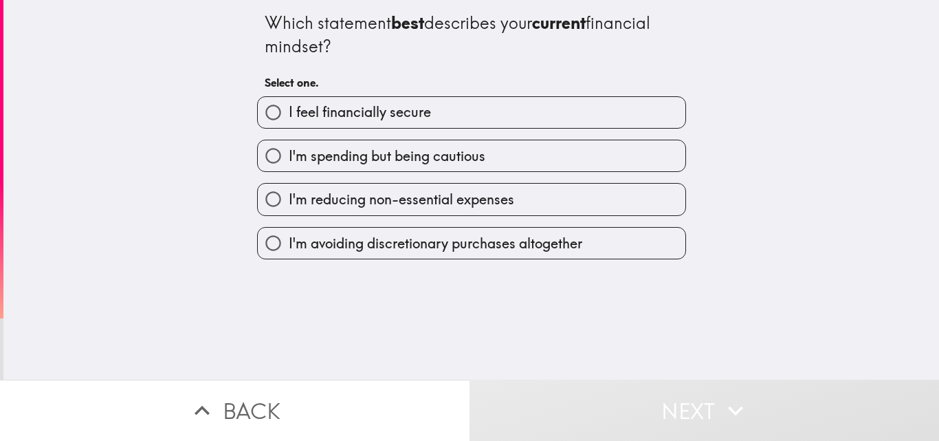
click at [487, 201] on span "I'm reducing non-essential expenses" at bounding box center [402, 199] width 226 height 19
click at [289, 201] on input "I'm reducing non-essential expenses" at bounding box center [273, 199] width 31 height 31
radio input "true"
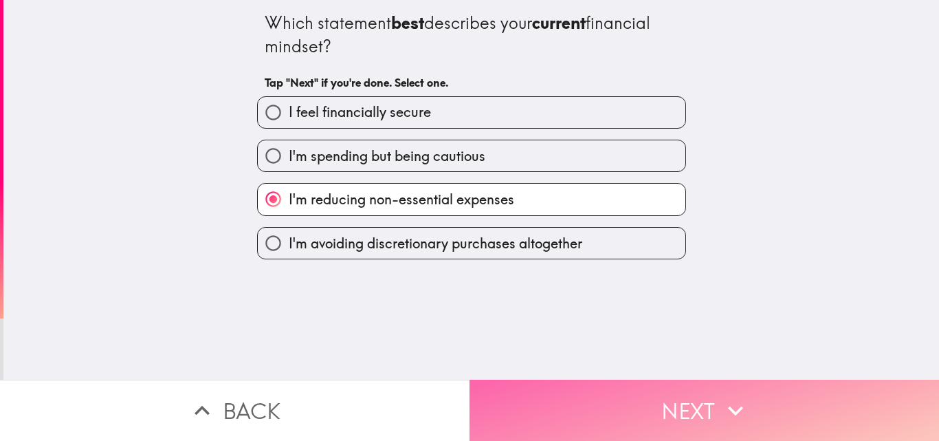
click at [697, 406] on button "Next" at bounding box center [705, 410] width 470 height 61
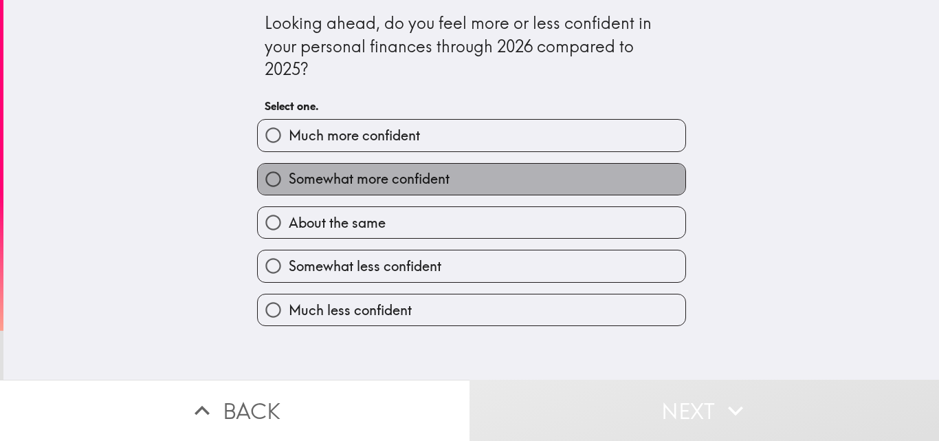
click at [382, 175] on span "Somewhat more confident" at bounding box center [369, 178] width 161 height 19
click at [289, 175] on input "Somewhat more confident" at bounding box center [273, 179] width 31 height 31
radio input "true"
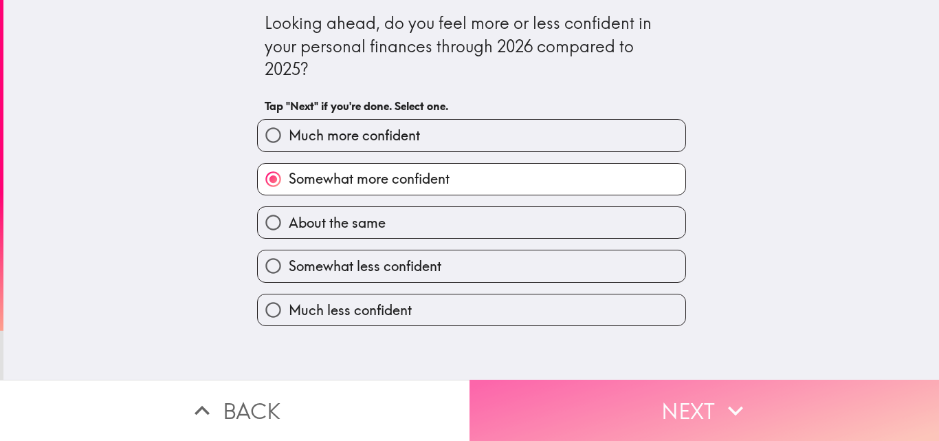
click at [648, 391] on button "Next" at bounding box center [705, 410] width 470 height 61
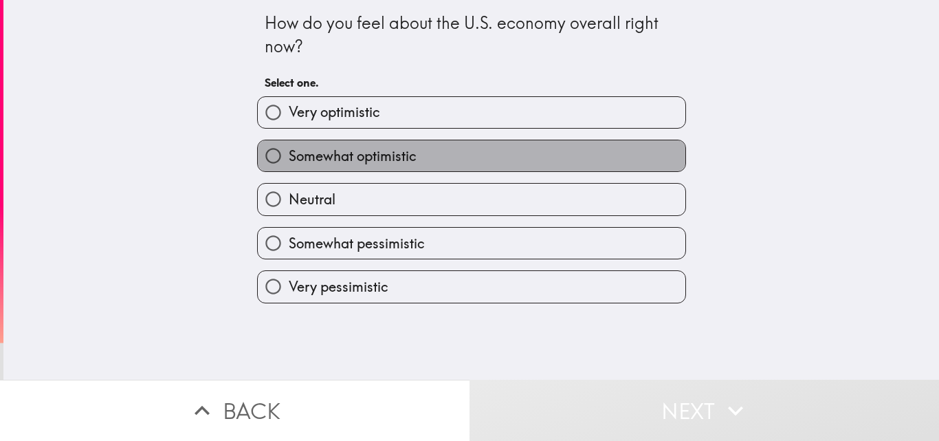
click at [508, 151] on label "Somewhat optimistic" at bounding box center [472, 155] width 428 height 31
click at [289, 151] on input "Somewhat optimistic" at bounding box center [273, 155] width 31 height 31
radio input "true"
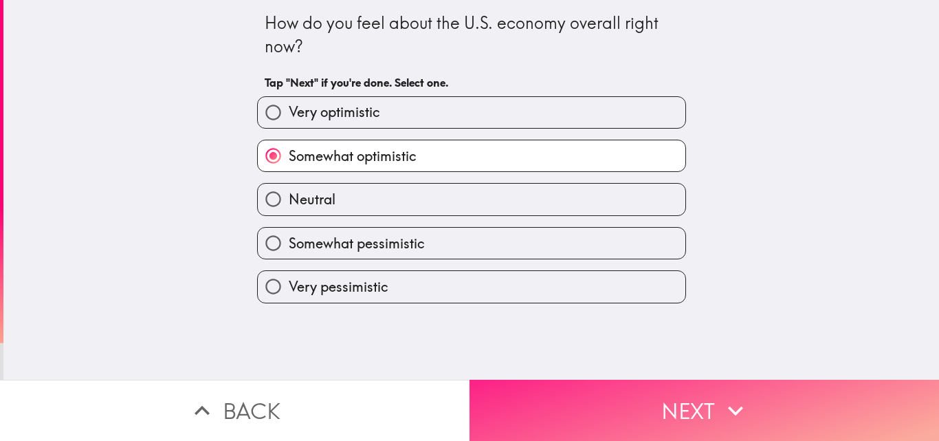
click at [675, 384] on button "Next" at bounding box center [705, 410] width 470 height 61
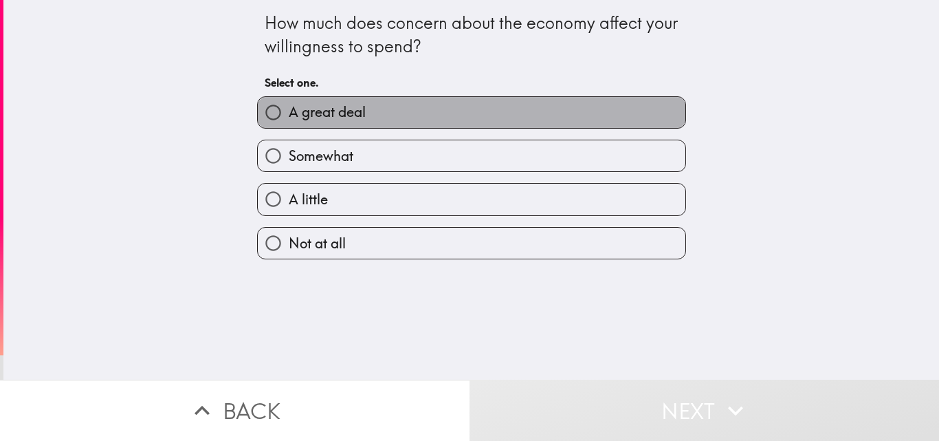
click at [395, 121] on label "A great deal" at bounding box center [472, 112] width 428 height 31
click at [289, 121] on input "A great deal" at bounding box center [273, 112] width 31 height 31
radio input "true"
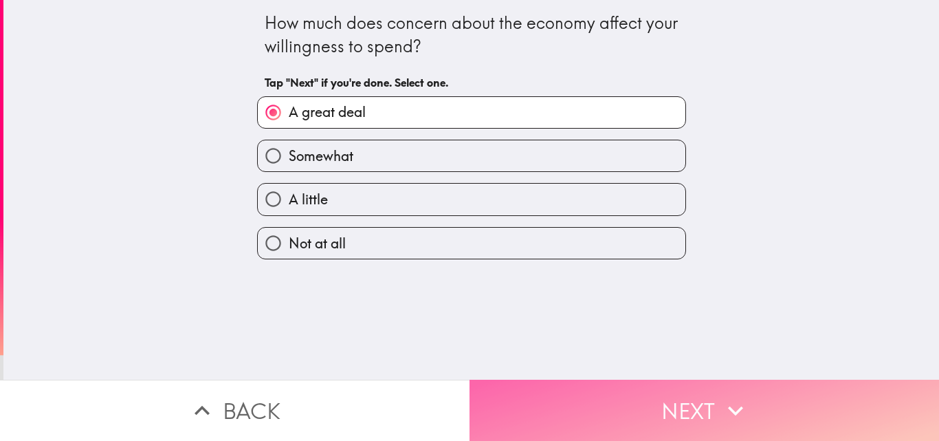
click at [623, 387] on button "Next" at bounding box center [705, 410] width 470 height 61
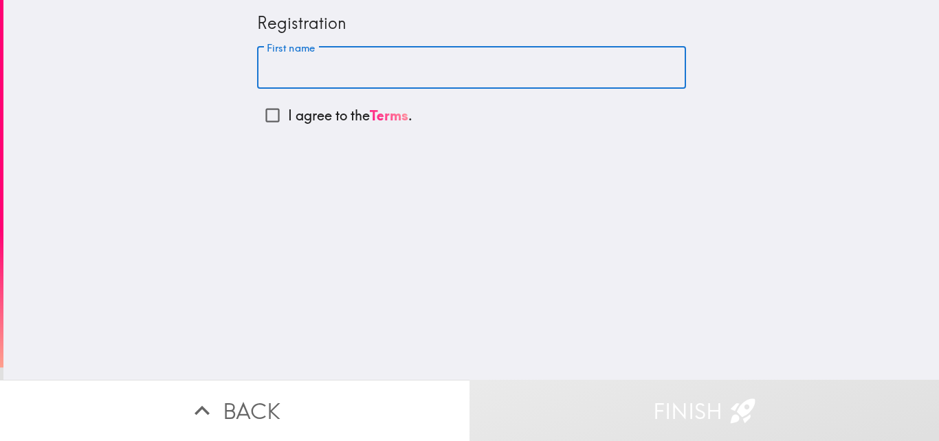
click at [302, 72] on input "First name" at bounding box center [471, 68] width 429 height 43
type input "[PERSON_NAME]"
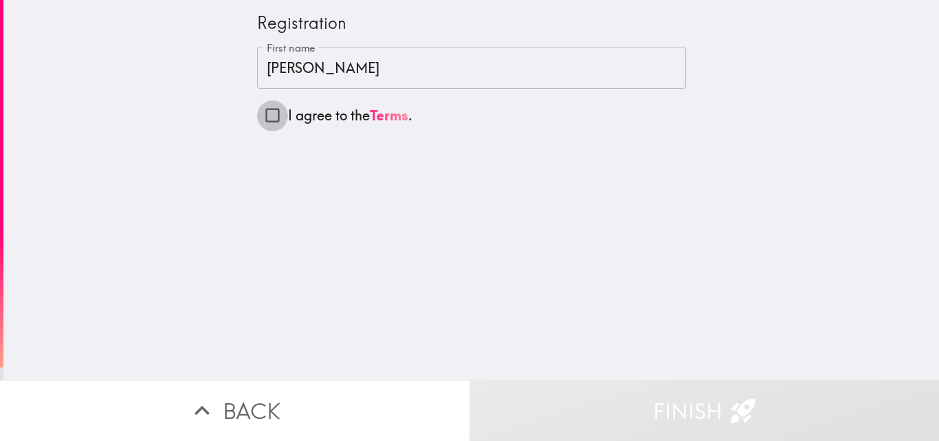
click at [263, 113] on input "I agree to the Terms ." at bounding box center [272, 115] width 31 height 31
checkbox input "true"
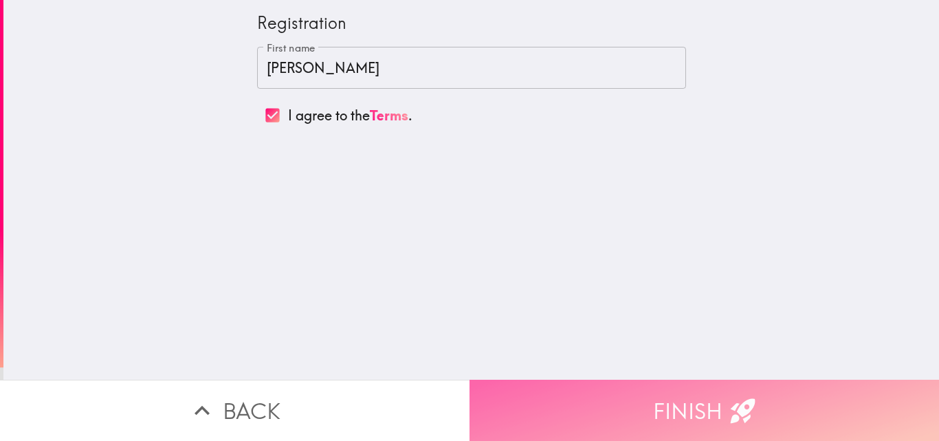
click at [575, 384] on button "Finish" at bounding box center [705, 410] width 470 height 61
